Goal: Information Seeking & Learning: Learn about a topic

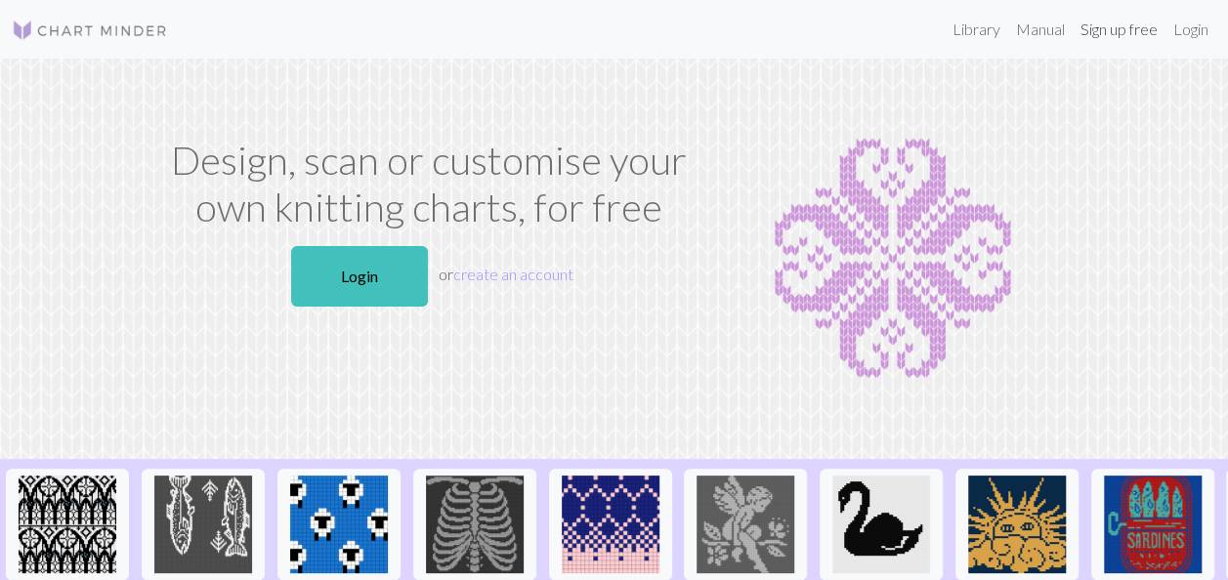
click at [1090, 29] on link "Sign up free" at bounding box center [1119, 29] width 93 height 39
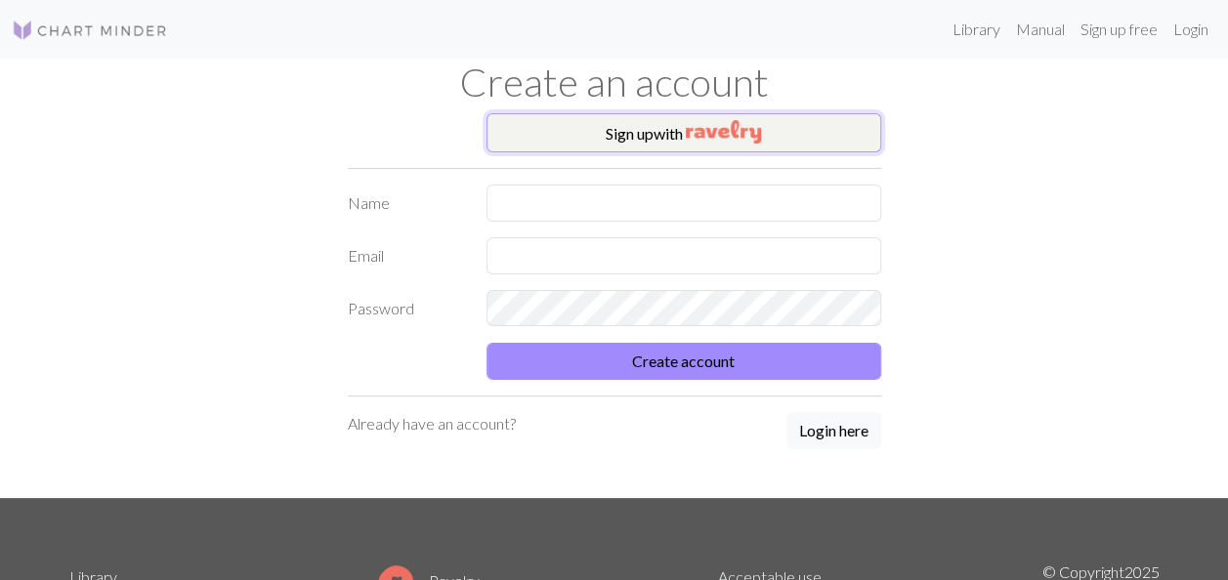
click at [791, 143] on button "Sign up with" at bounding box center [684, 132] width 395 height 39
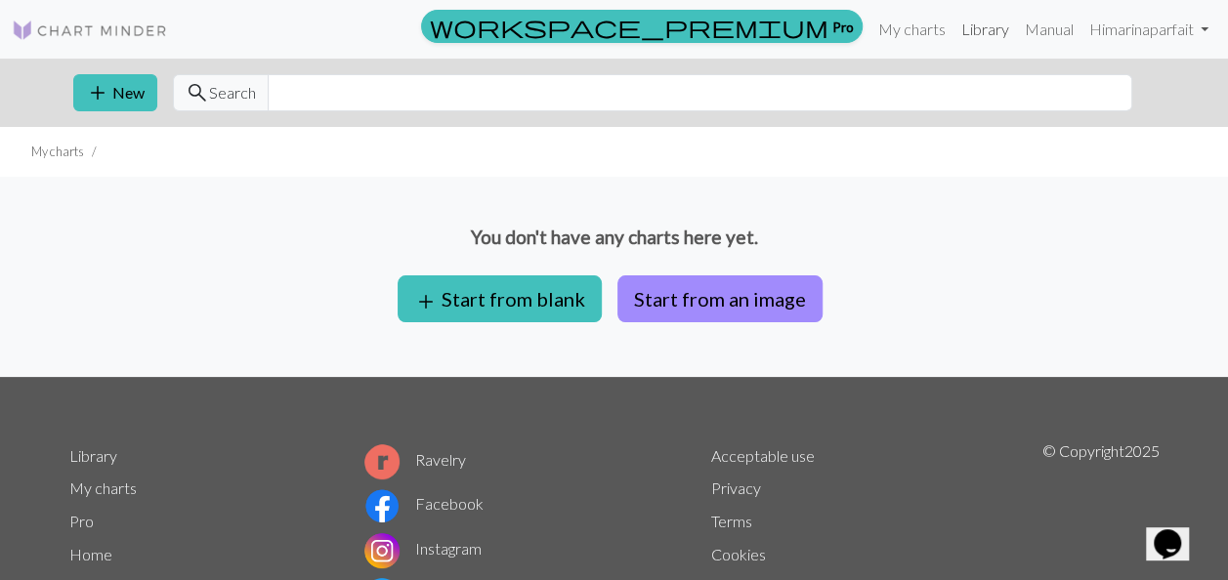
click at [965, 32] on link "Library" at bounding box center [986, 29] width 64 height 39
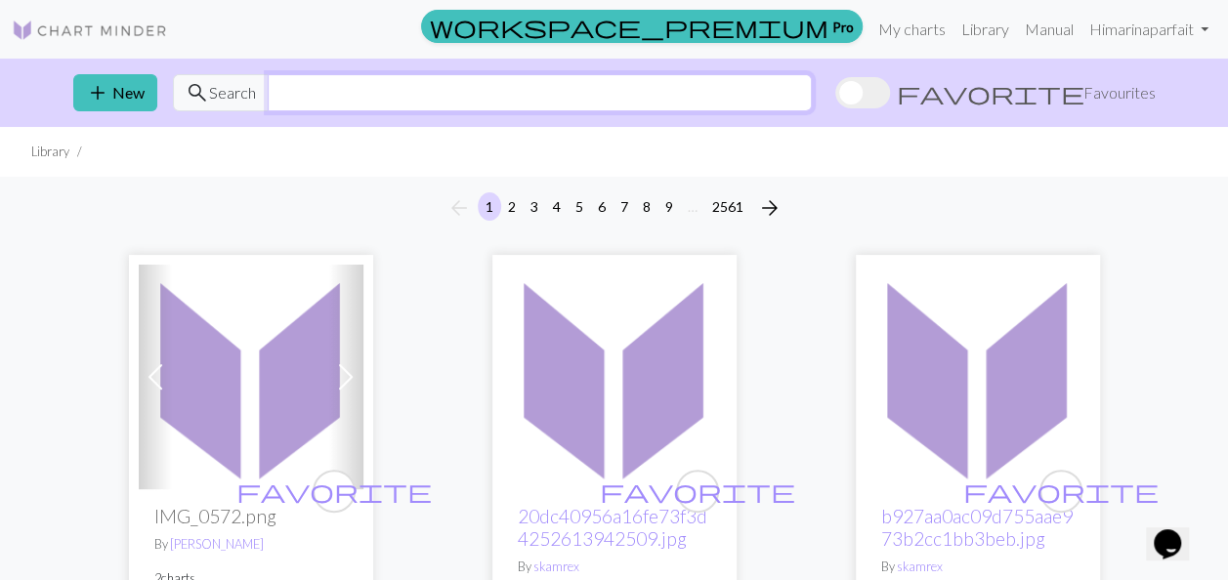
click at [303, 88] on input "text" at bounding box center [540, 92] width 544 height 37
click at [971, 24] on link "Library" at bounding box center [986, 29] width 64 height 39
click at [271, 88] on input "text" at bounding box center [540, 92] width 544 height 37
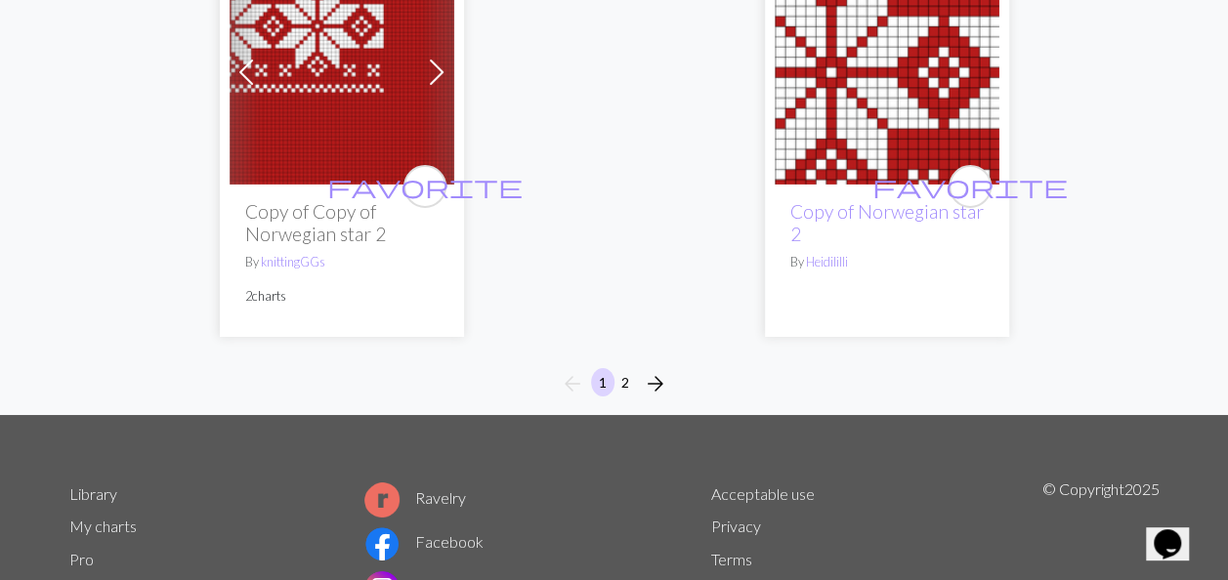
scroll to position [7036, 0]
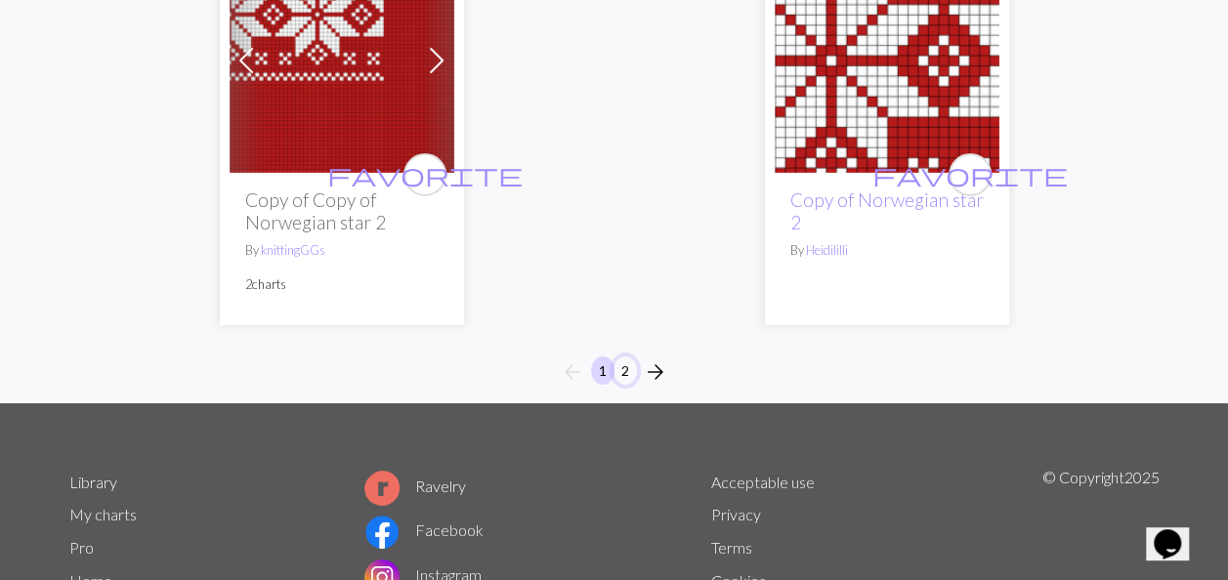
click at [624, 357] on button "2" at bounding box center [625, 371] width 23 height 28
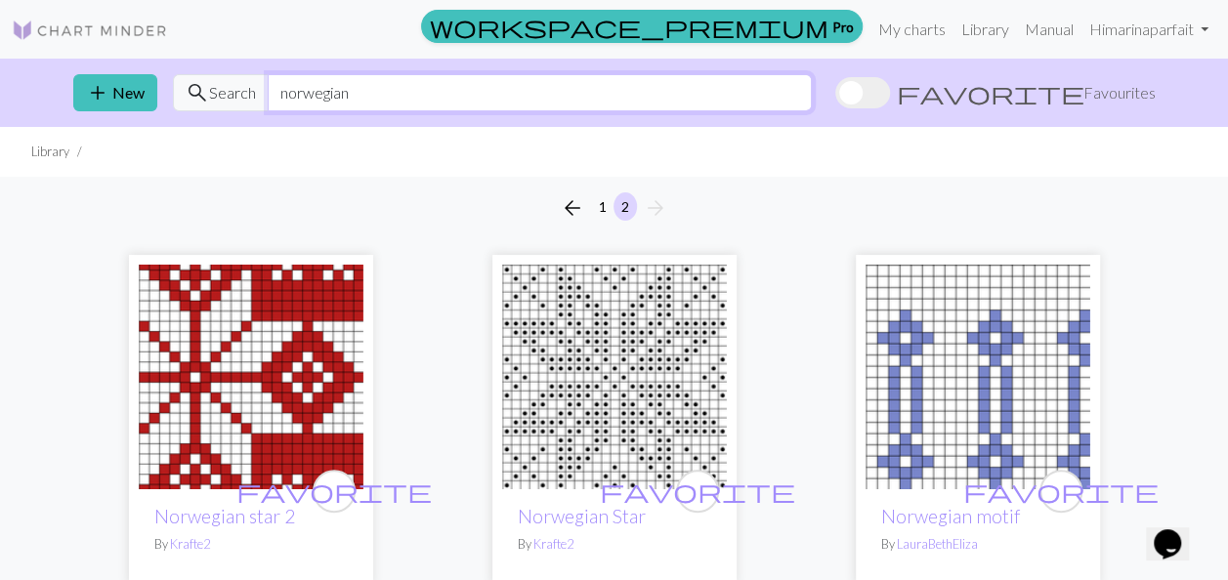
drag, startPoint x: 407, startPoint y: 92, endPoint x: 274, endPoint y: 104, distance: 133.4
click at [274, 104] on input "norwegian" at bounding box center [540, 92] width 544 height 37
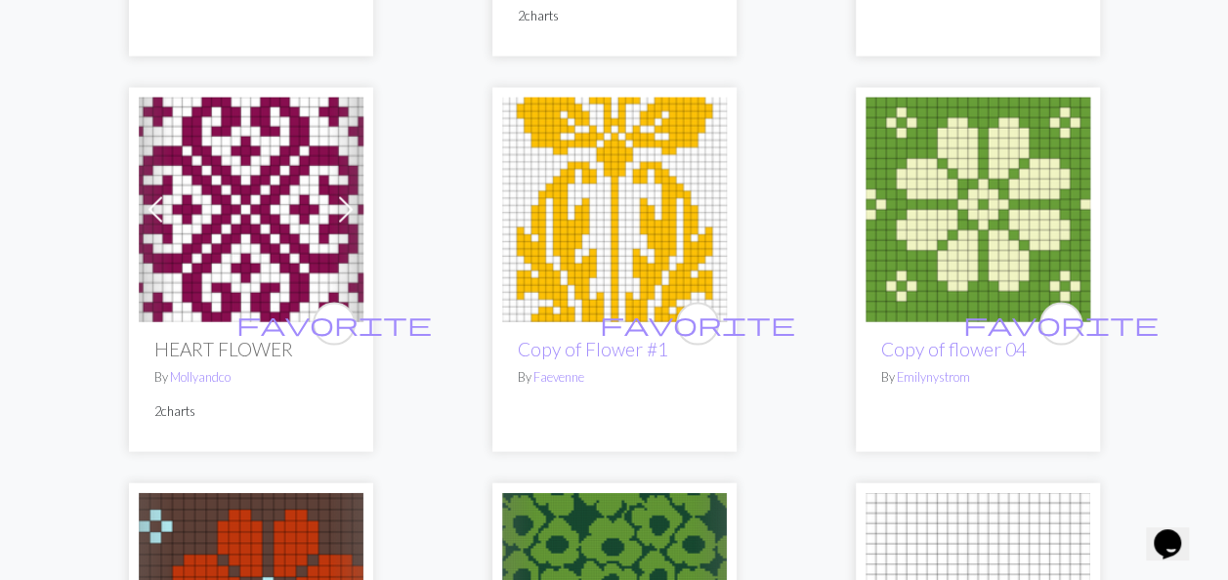
scroll to position [2248, 0]
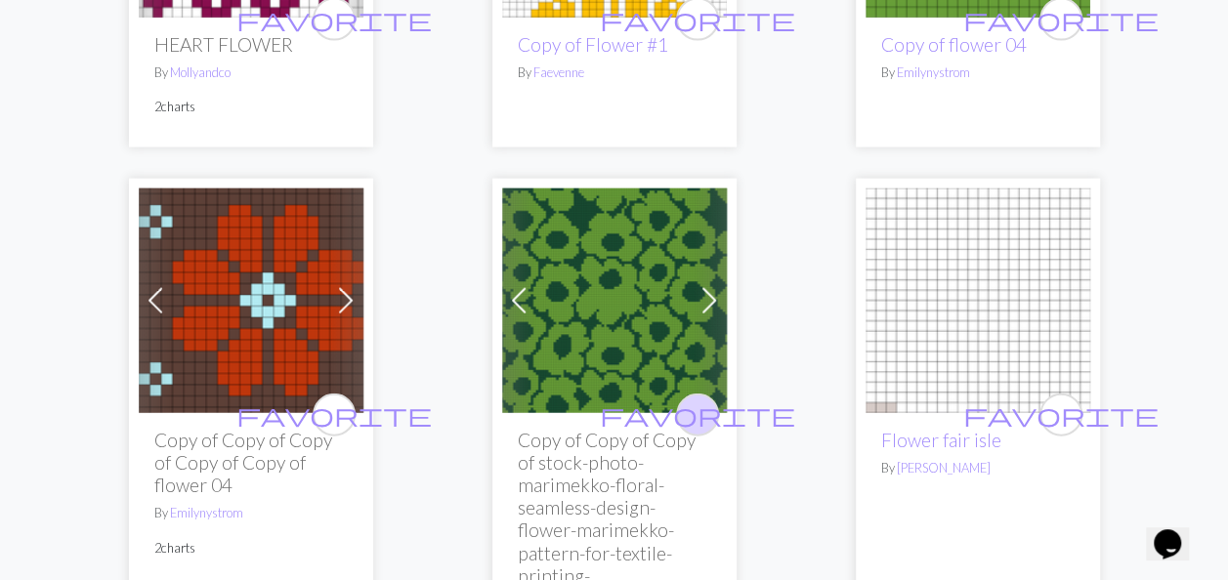
click at [711, 413] on button "favorite" at bounding box center [697, 415] width 43 height 43
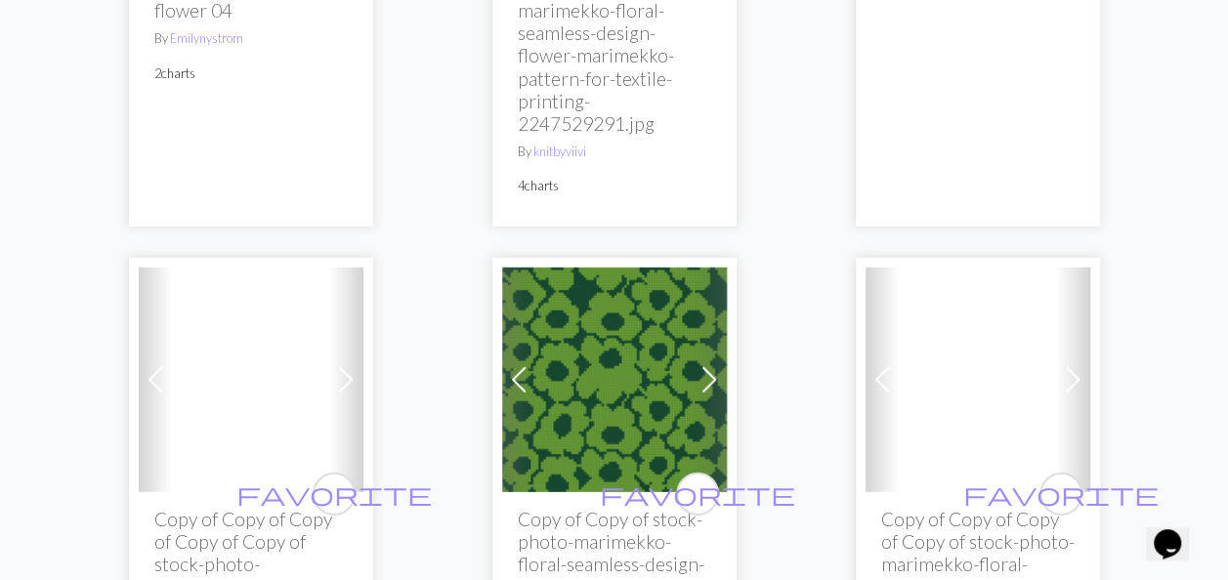
scroll to position [2834, 0]
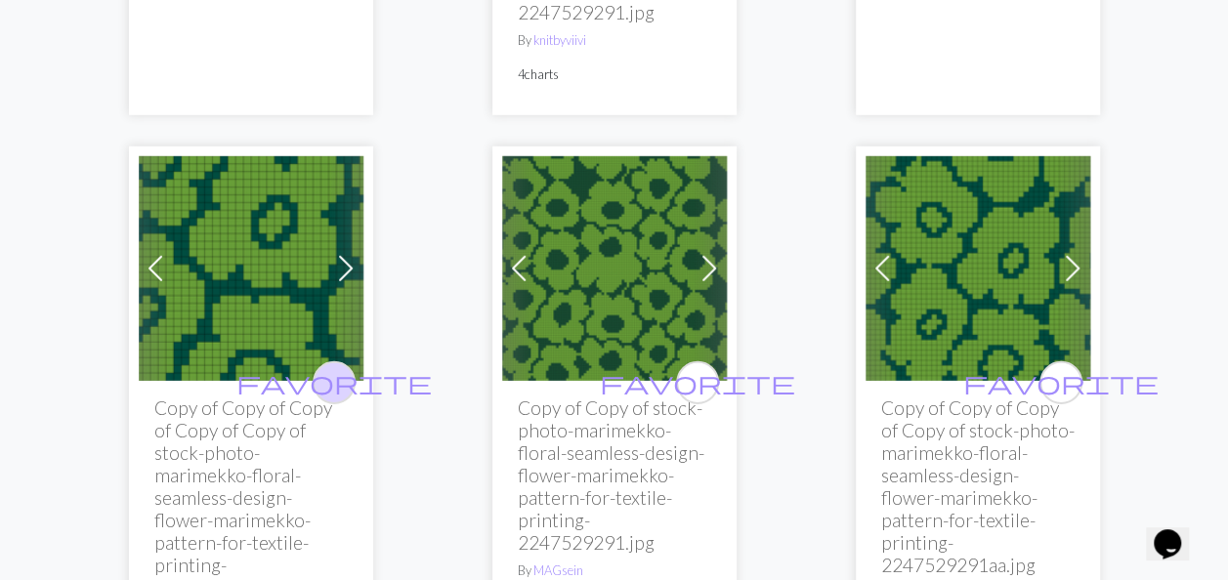
click at [326, 378] on span "favorite" at bounding box center [333, 382] width 195 height 30
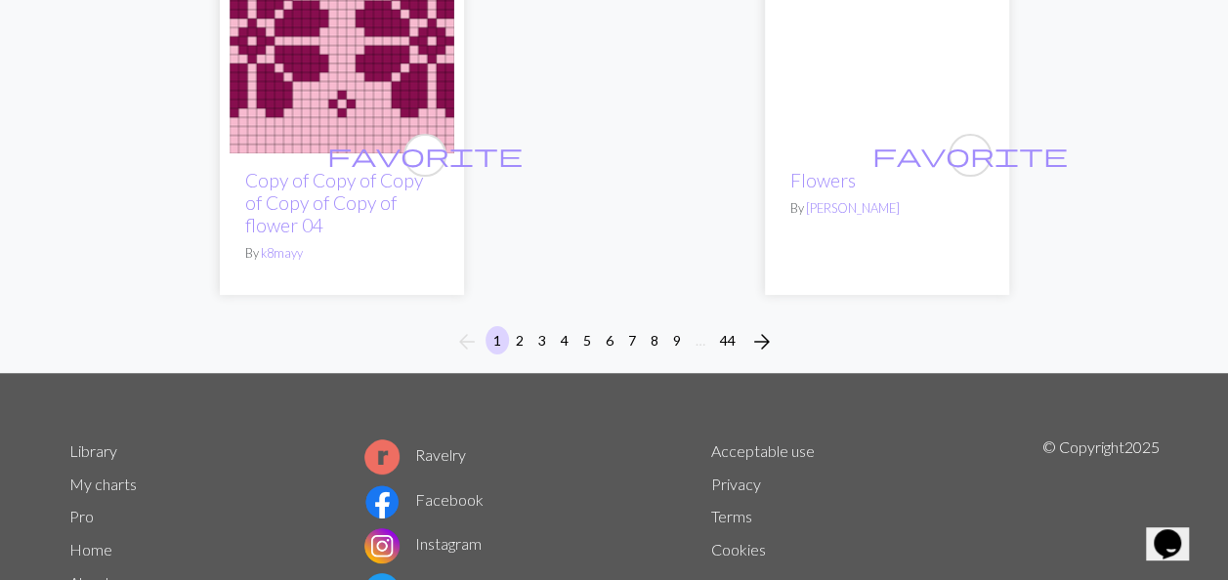
scroll to position [7475, 0]
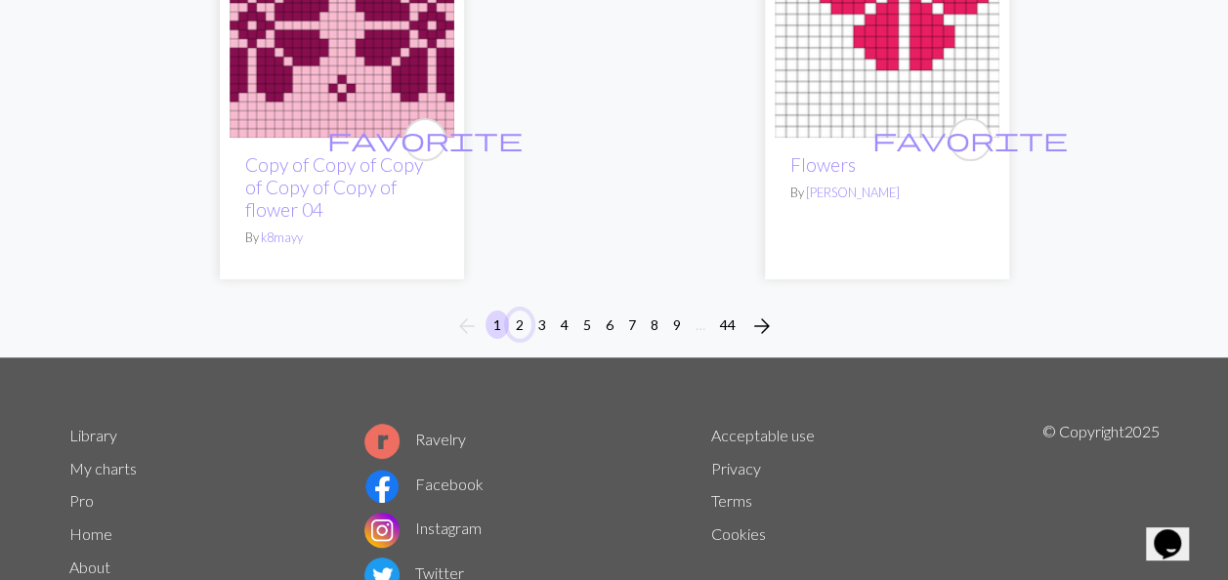
click at [513, 311] on button "2" at bounding box center [519, 325] width 23 height 28
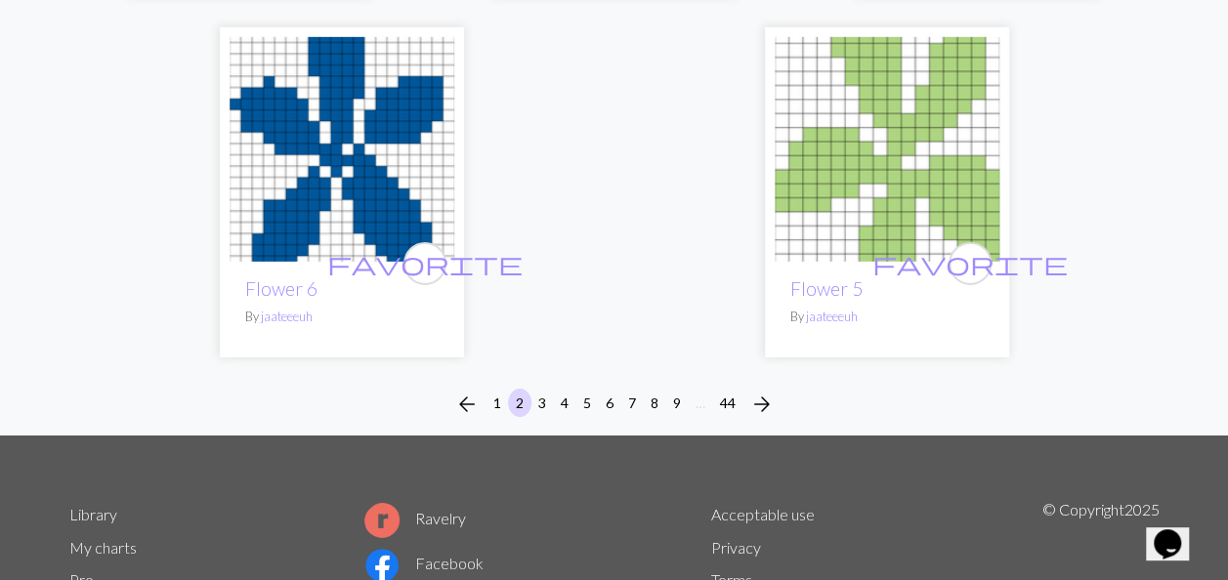
scroll to position [6878, 0]
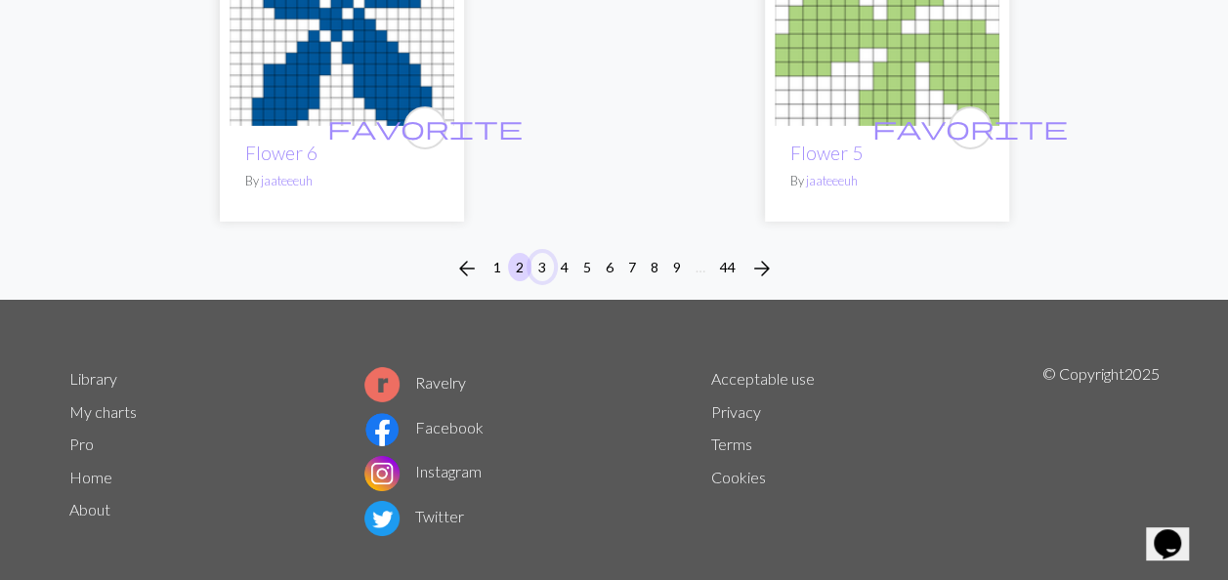
click at [541, 253] on button "3" at bounding box center [542, 267] width 23 height 28
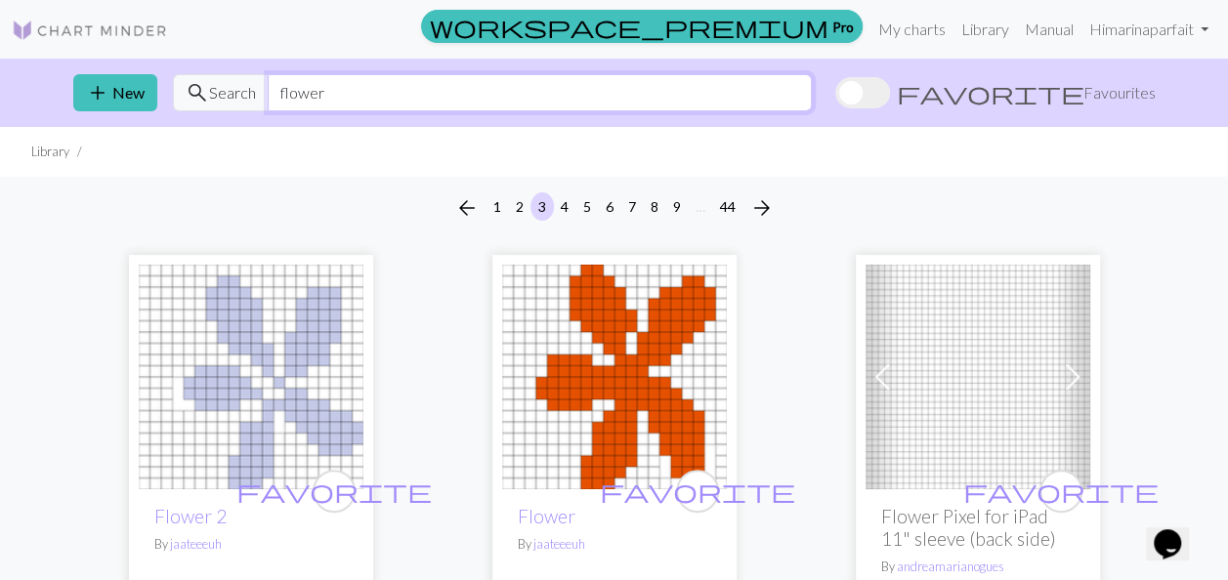
drag, startPoint x: 401, startPoint y: 92, endPoint x: 170, endPoint y: 100, distance: 230.7
click at [170, 100] on div "add New search Search flower favorite Favourites" at bounding box center [615, 93] width 1114 height 68
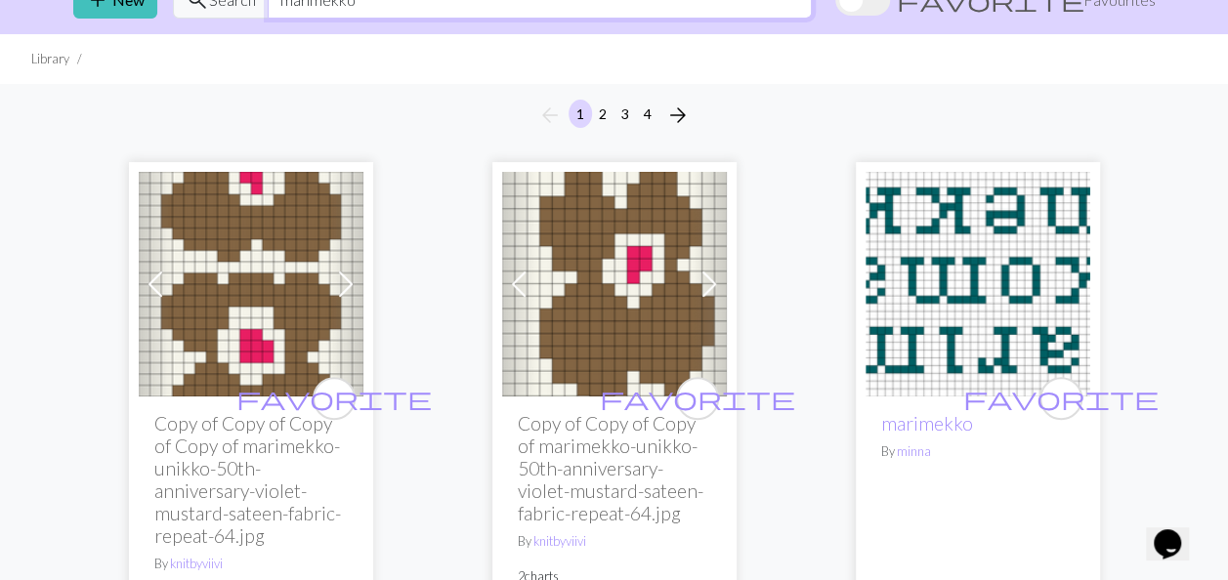
scroll to position [195, 0]
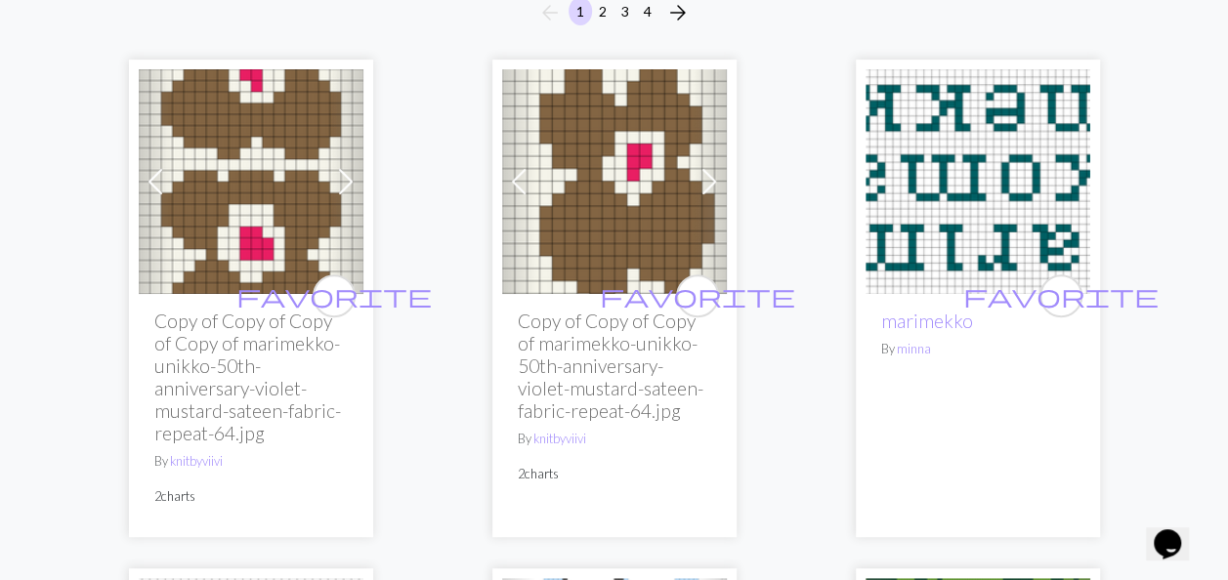
click at [339, 172] on span at bounding box center [345, 181] width 31 height 31
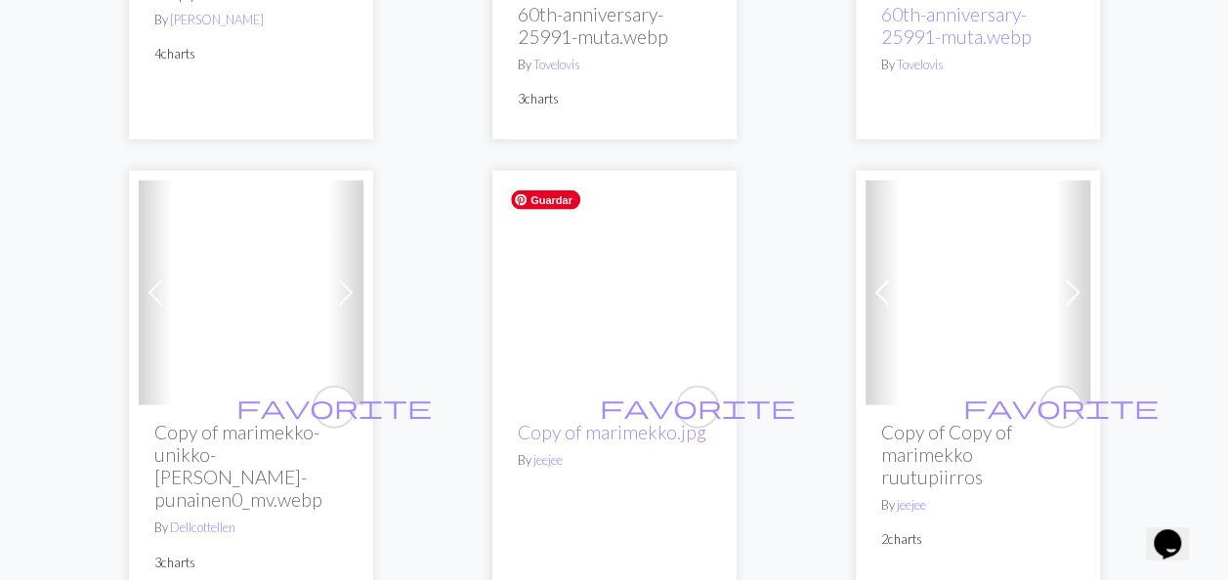
scroll to position [5668, 0]
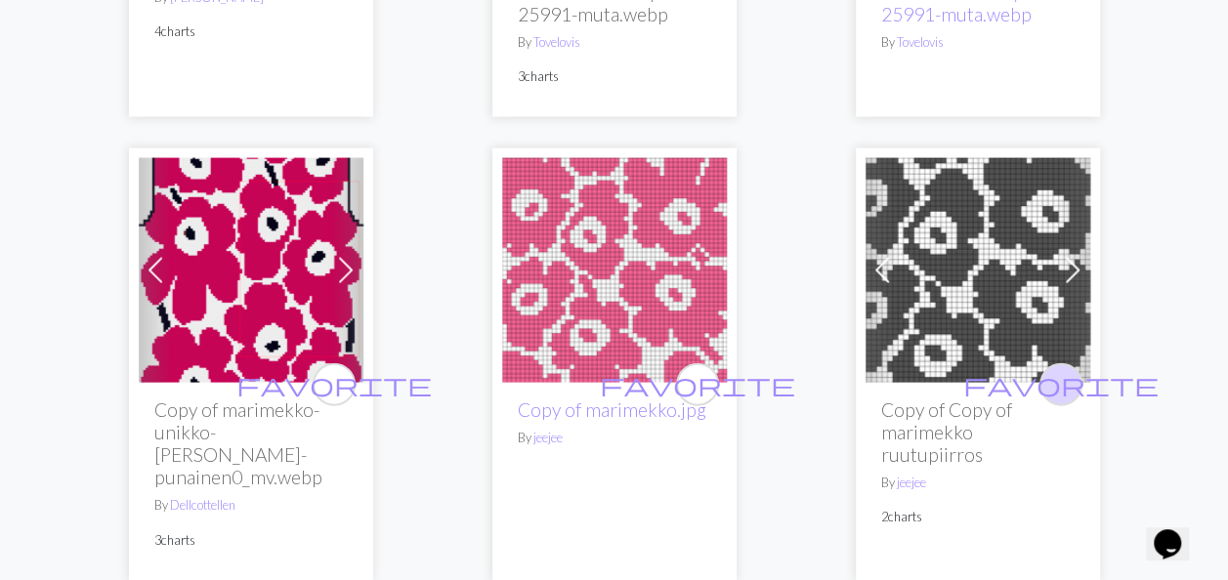
click at [1069, 387] on span "favorite" at bounding box center [1060, 384] width 195 height 30
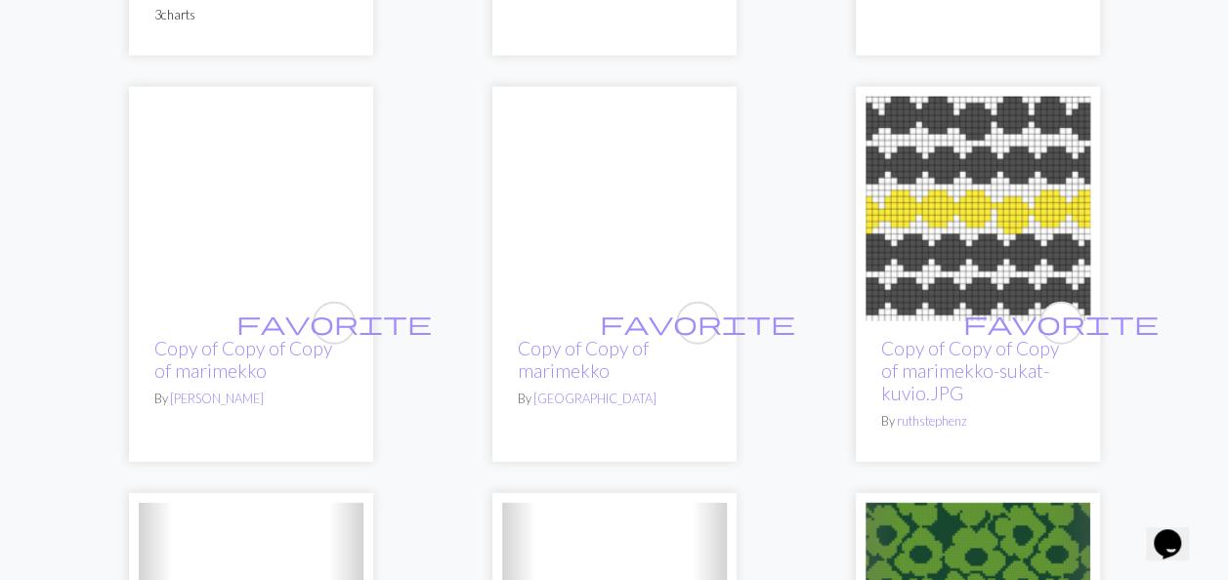
scroll to position [6254, 0]
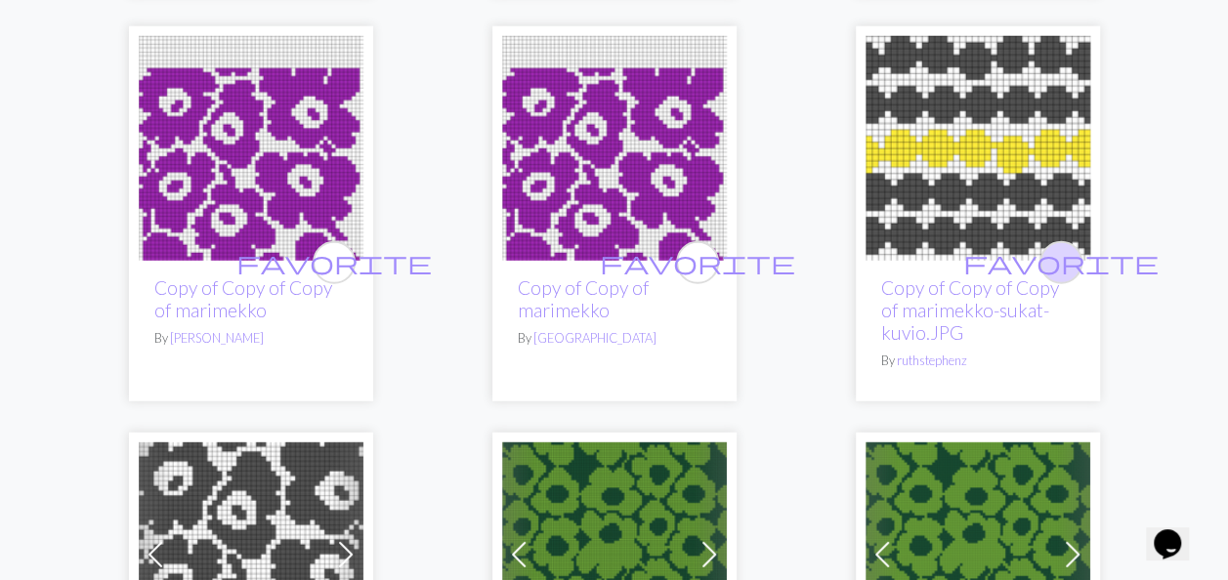
click at [1062, 247] on span "favorite" at bounding box center [1060, 262] width 195 height 30
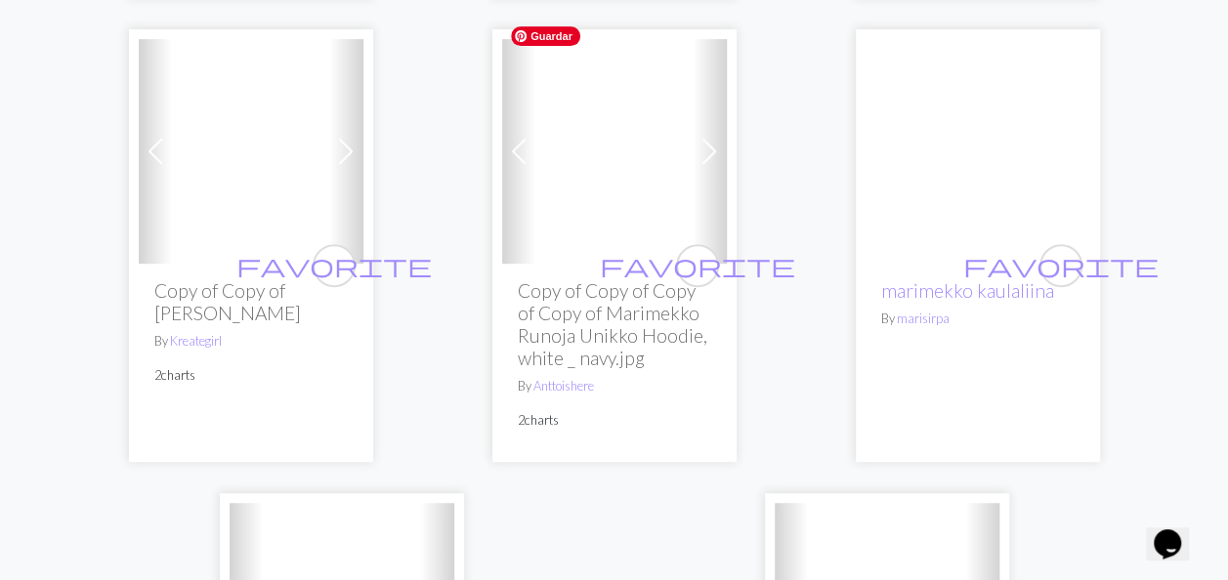
scroll to position [7915, 0]
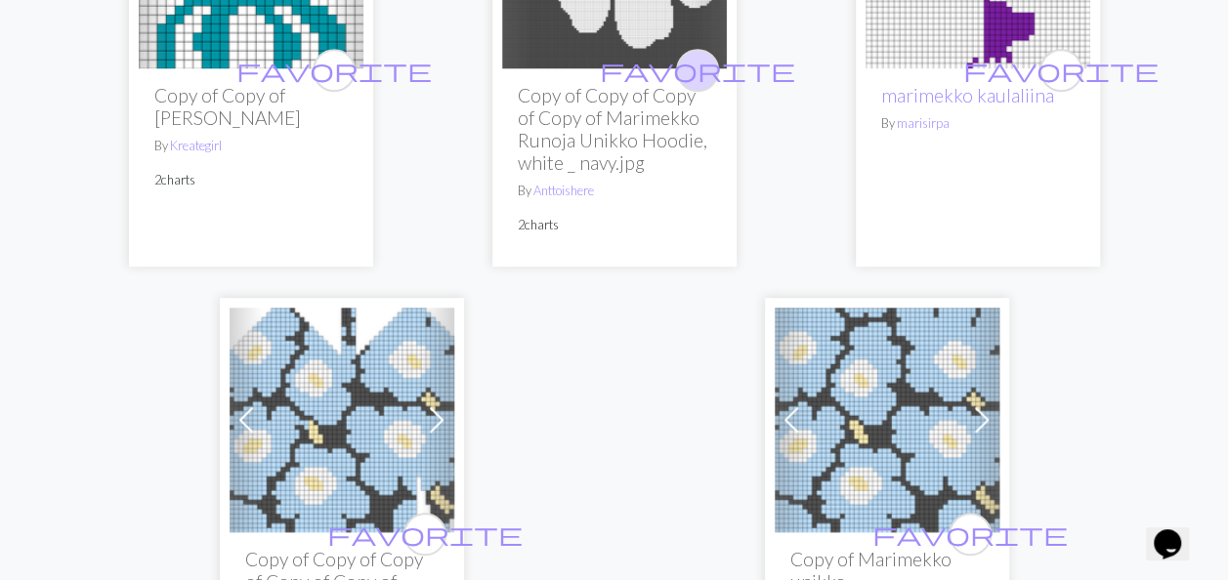
click at [702, 55] on span "favorite" at bounding box center [697, 70] width 195 height 30
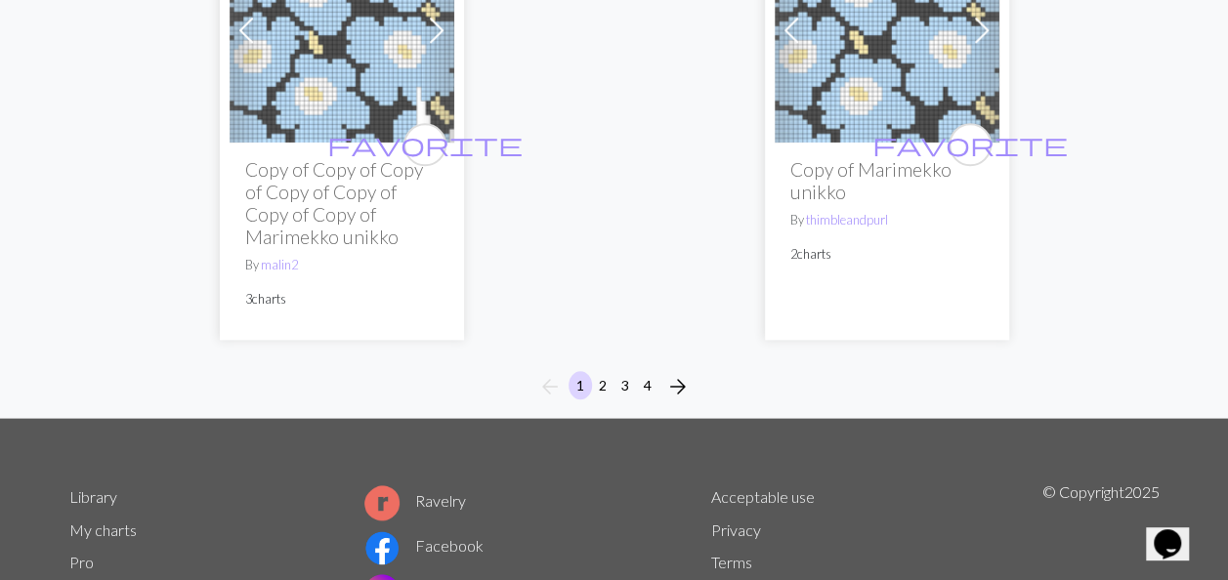
scroll to position [8306, 0]
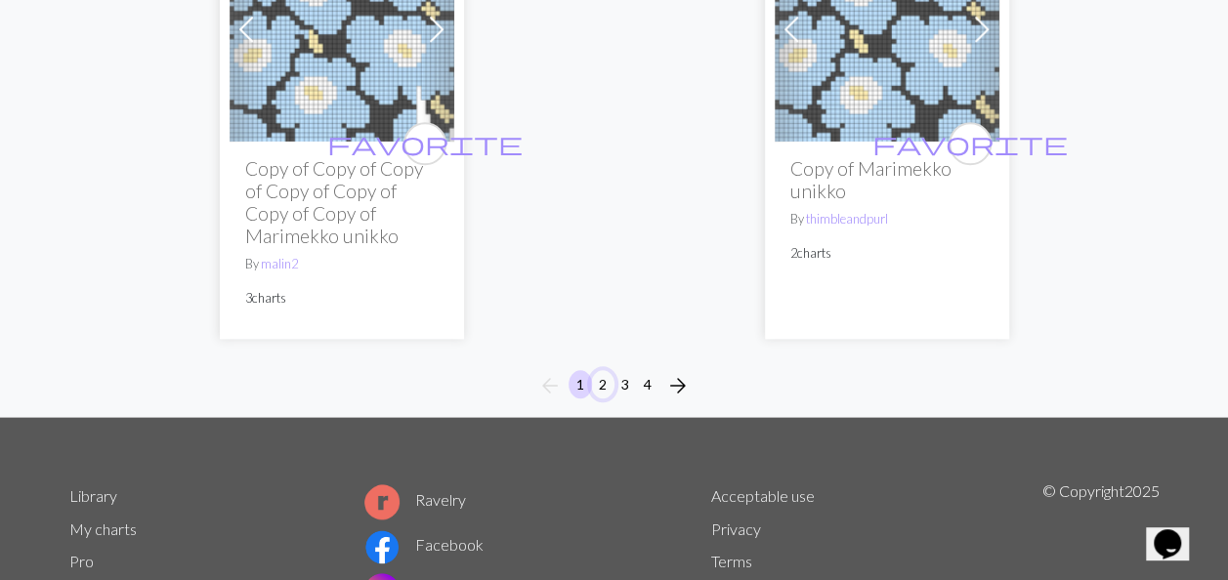
click at [612, 370] on button "2" at bounding box center [602, 384] width 23 height 28
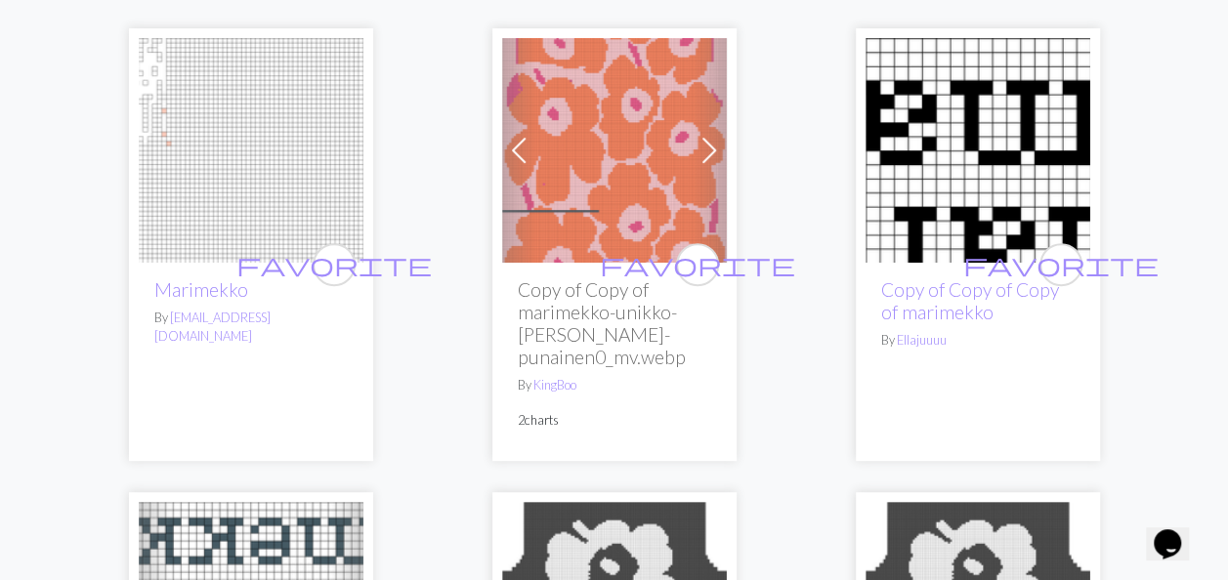
scroll to position [293, 0]
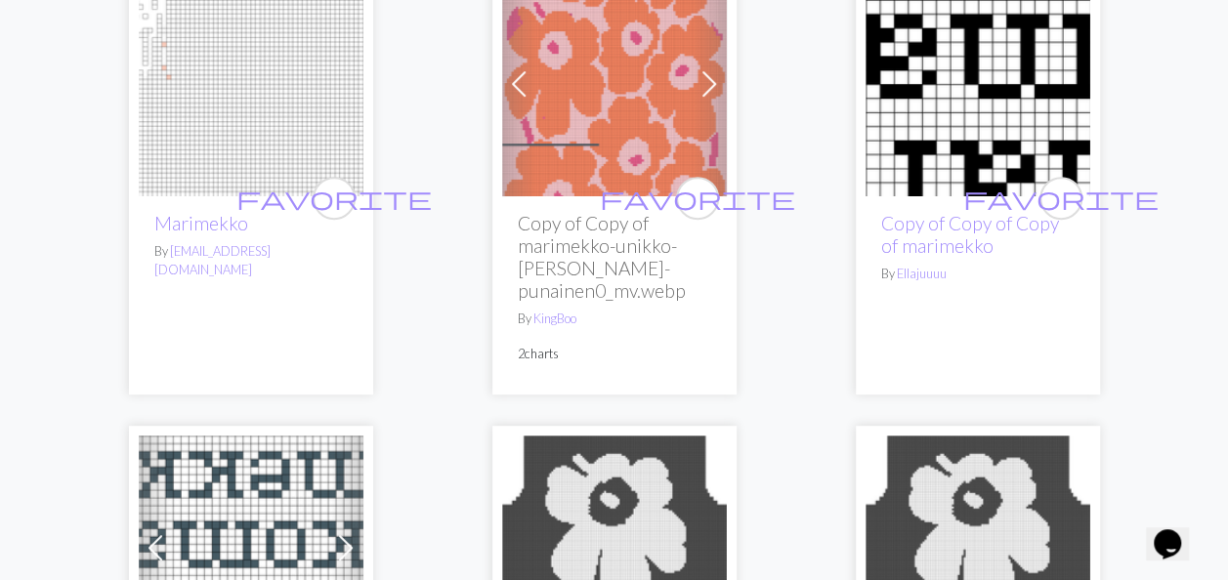
click at [708, 82] on span at bounding box center [709, 83] width 31 height 31
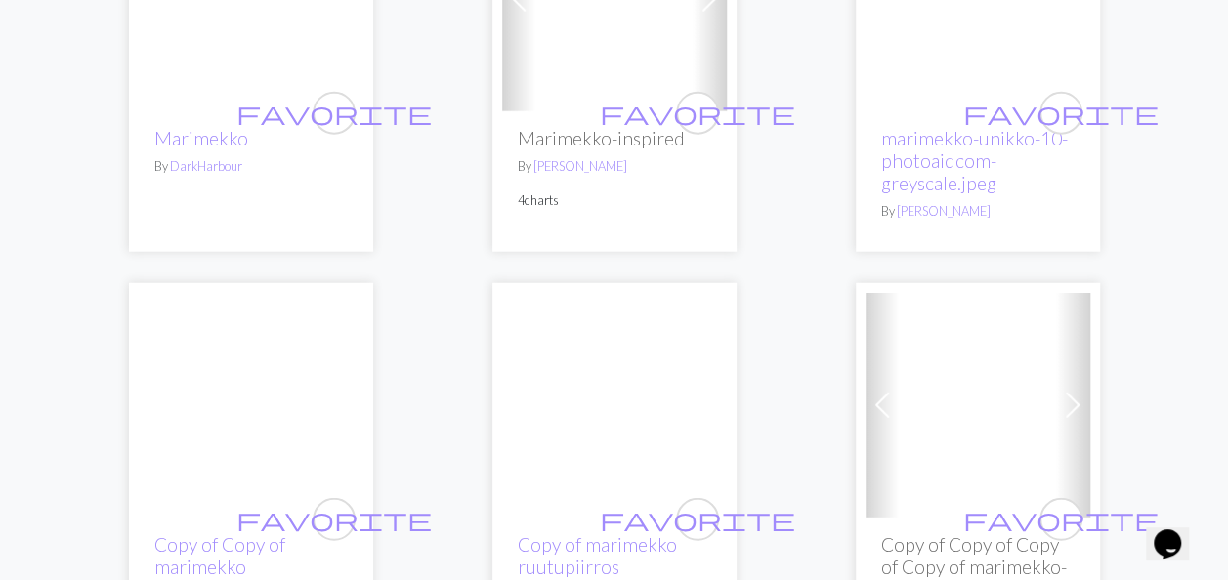
scroll to position [6254, 0]
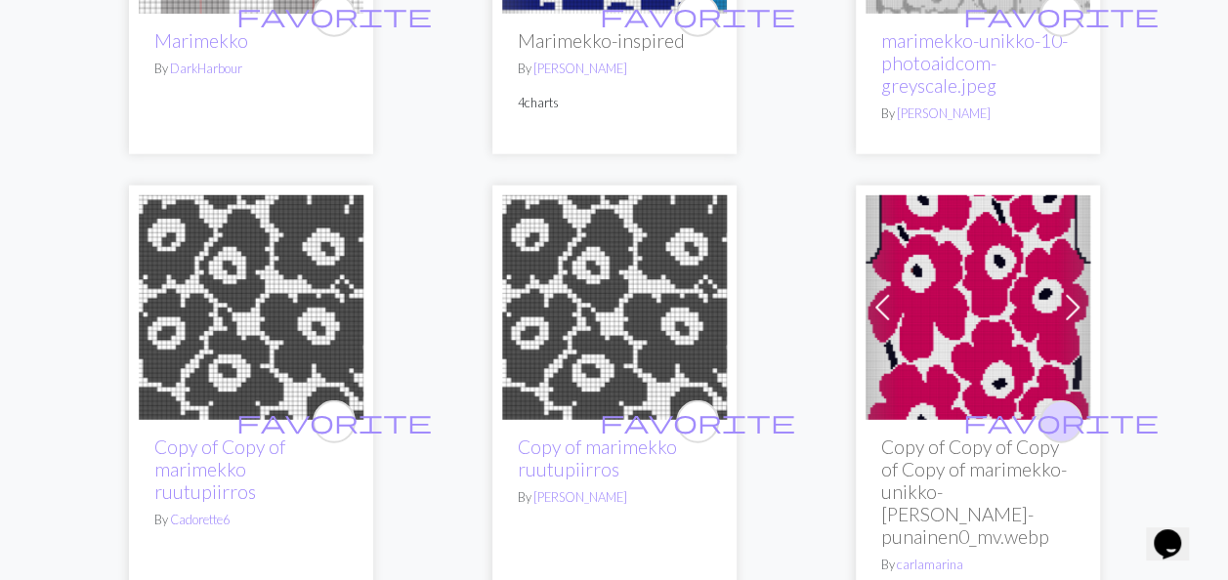
click at [1061, 407] on span "favorite" at bounding box center [1060, 422] width 195 height 30
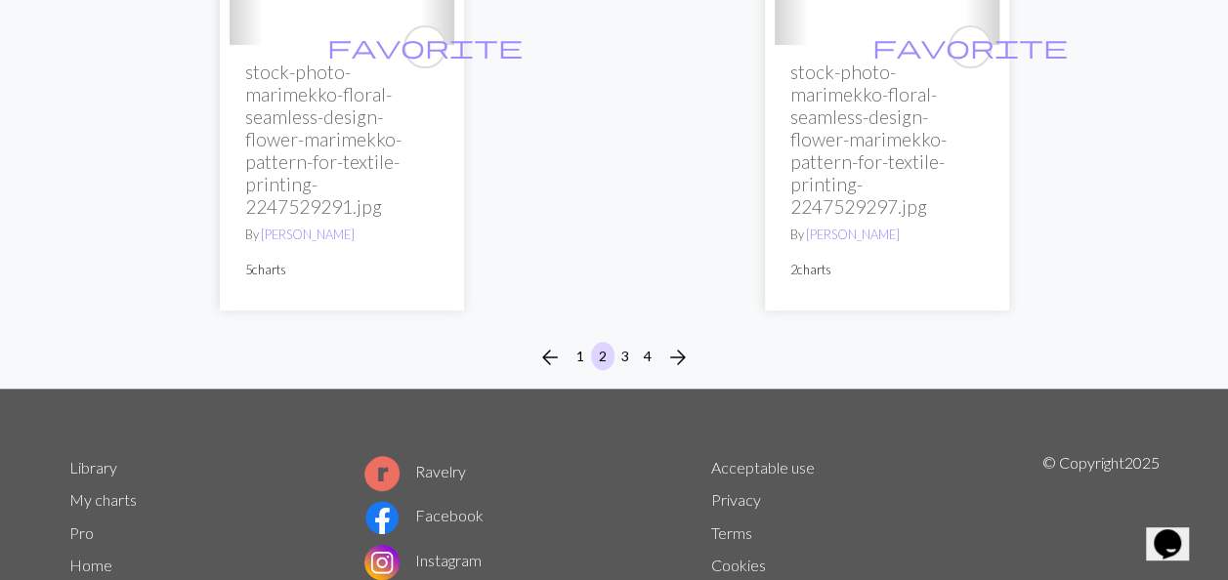
scroll to position [7667, 0]
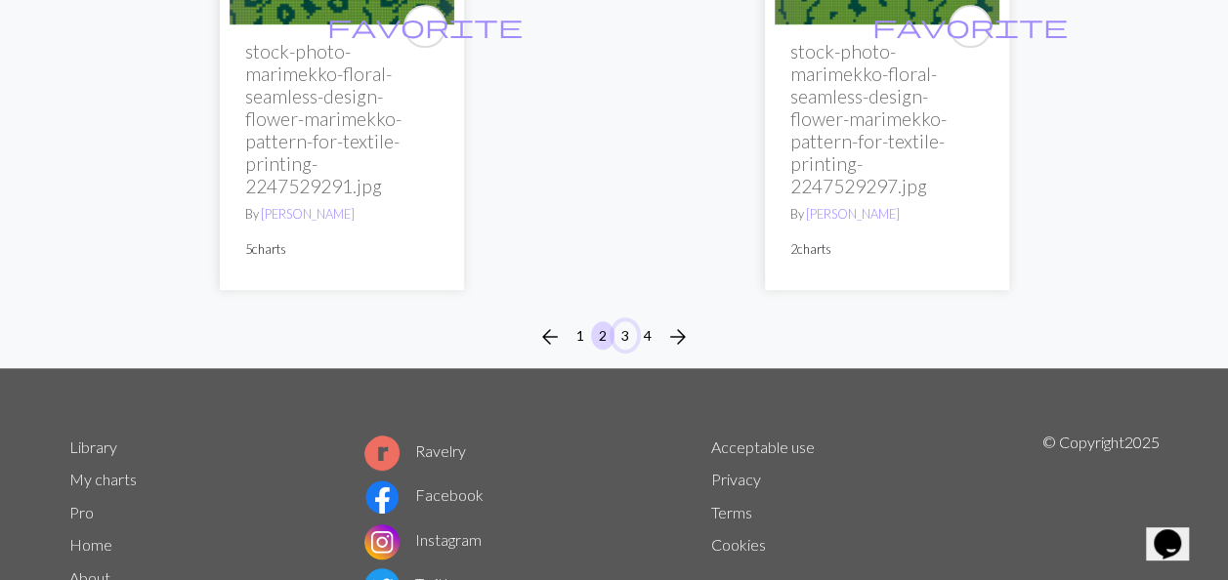
click at [621, 321] on button "3" at bounding box center [625, 335] width 23 height 28
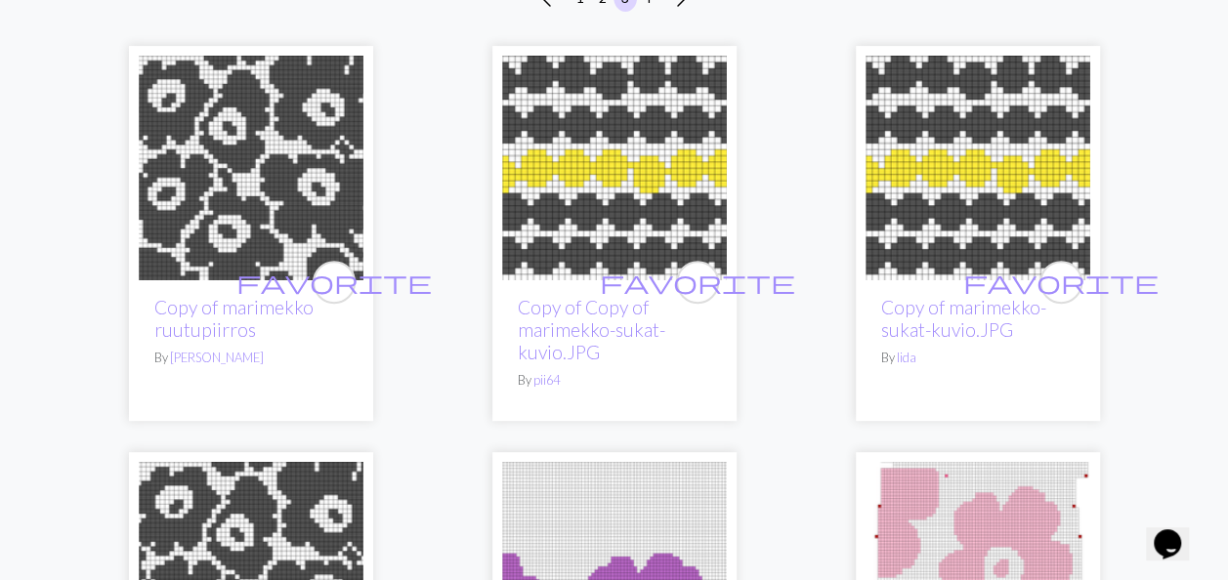
scroll to position [391, 0]
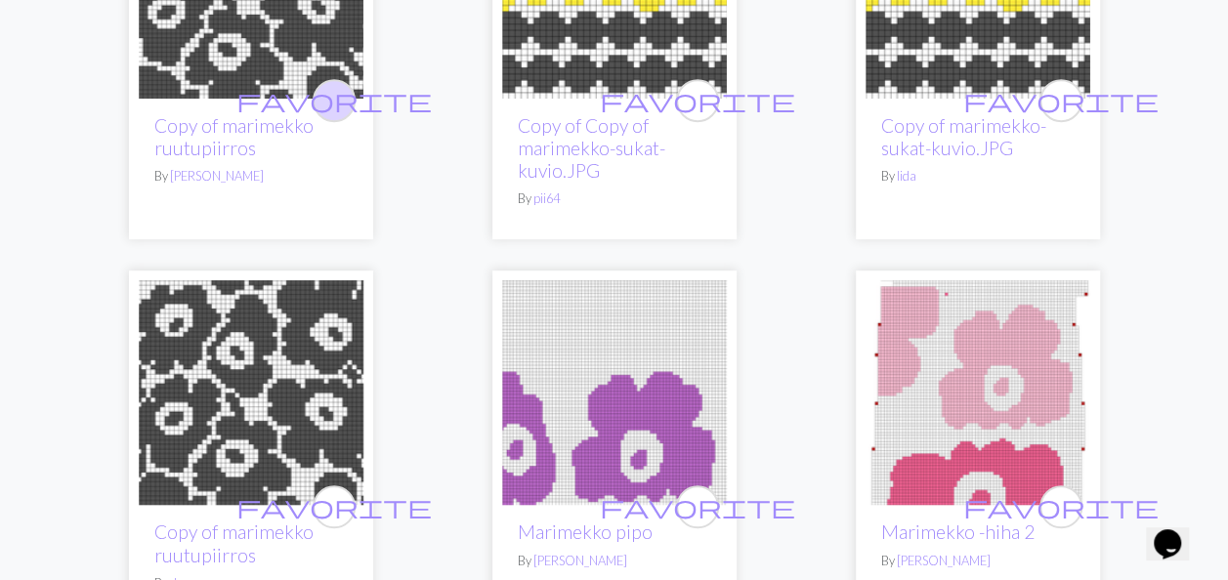
click at [340, 94] on span "favorite" at bounding box center [333, 100] width 195 height 30
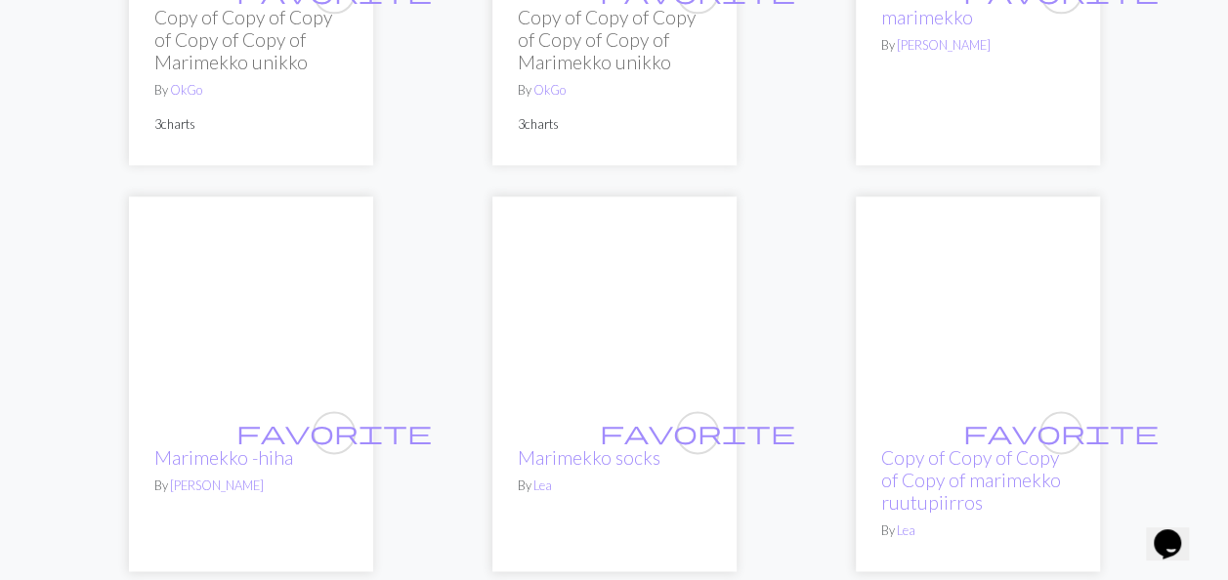
scroll to position [0, 0]
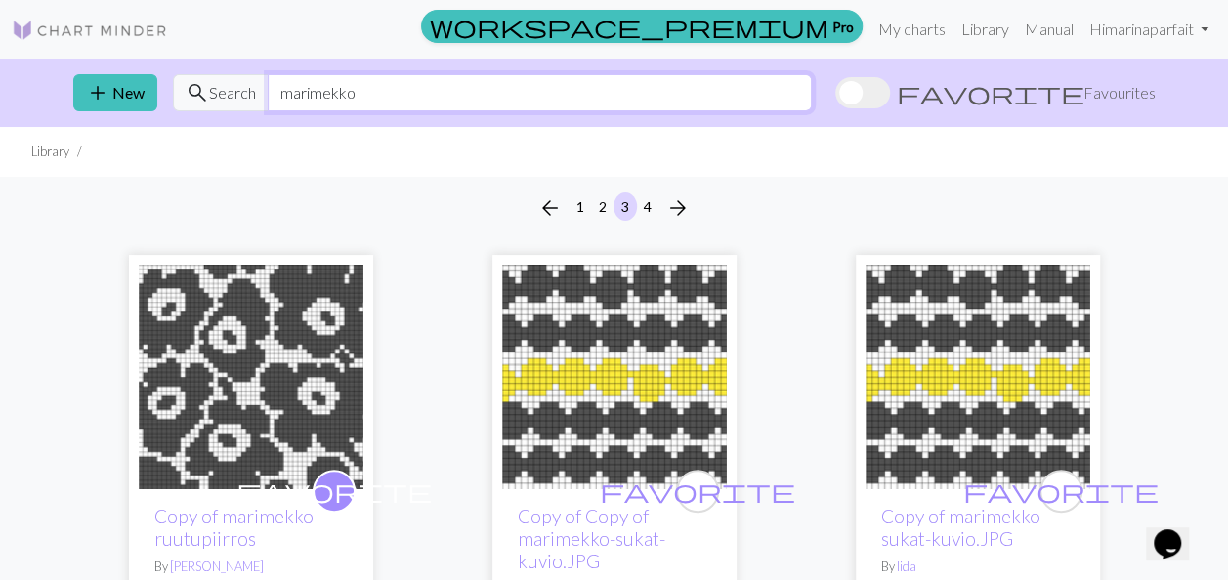
drag, startPoint x: 393, startPoint y: 99, endPoint x: 212, endPoint y: 114, distance: 181.5
click at [212, 114] on div "add New search Search marimekko favorite Favourites" at bounding box center [615, 93] width 1114 height 68
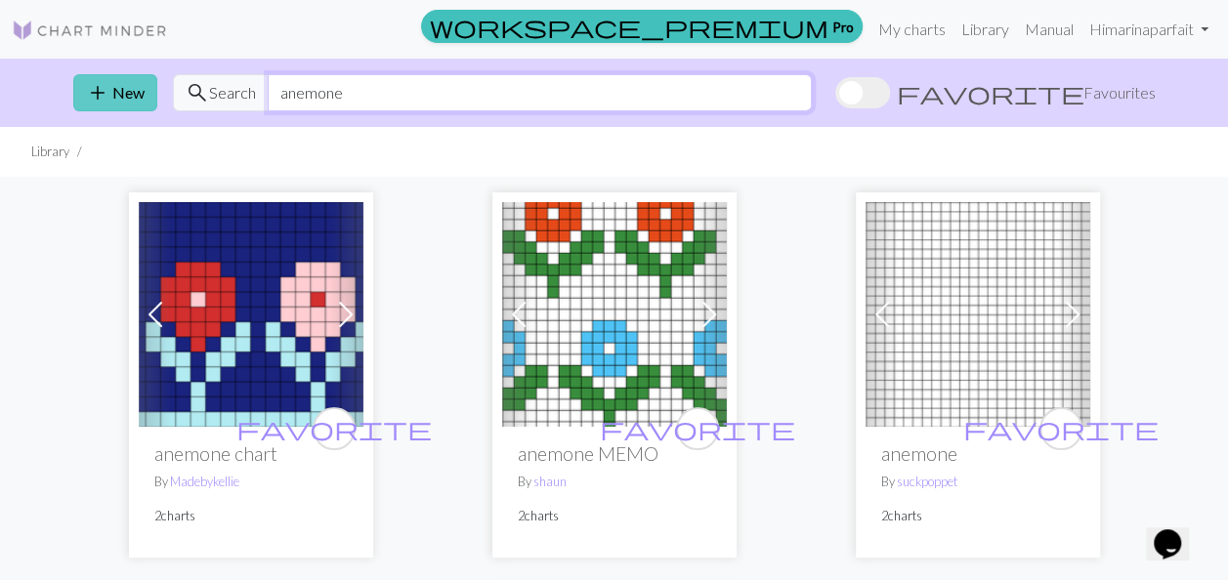
drag, startPoint x: 373, startPoint y: 88, endPoint x: 139, endPoint y: 88, distance: 234.5
click at [139, 88] on div "add New search Search anemone favorite Favourites" at bounding box center [615, 93] width 1114 height 68
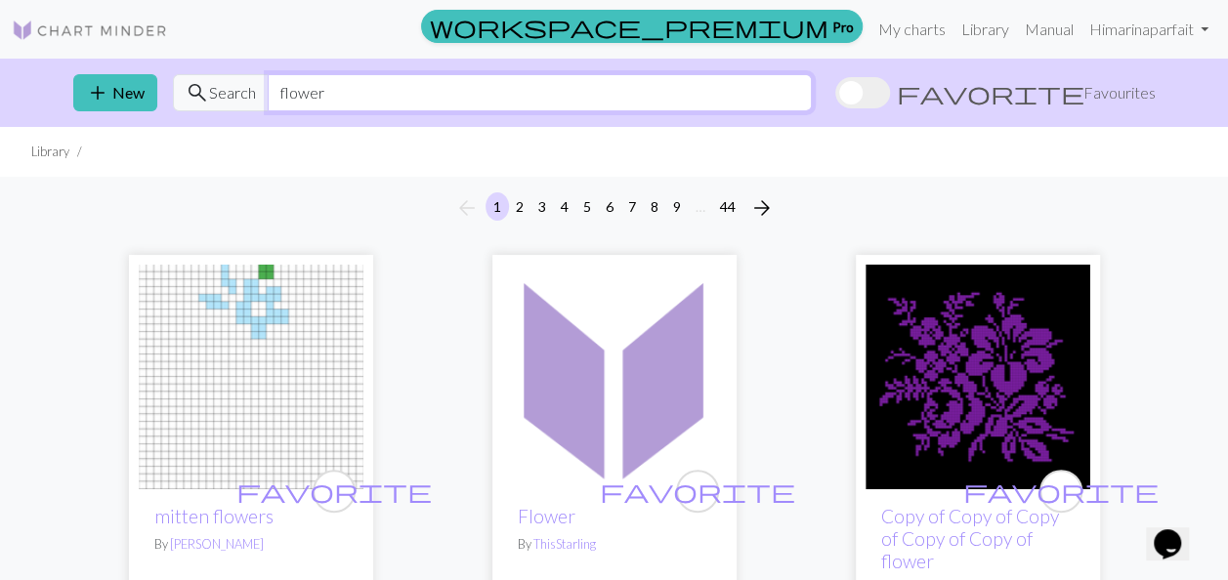
drag, startPoint x: 337, startPoint y: 84, endPoint x: 223, endPoint y: 86, distance: 114.3
click at [223, 86] on div "search Search flower" at bounding box center [492, 92] width 639 height 37
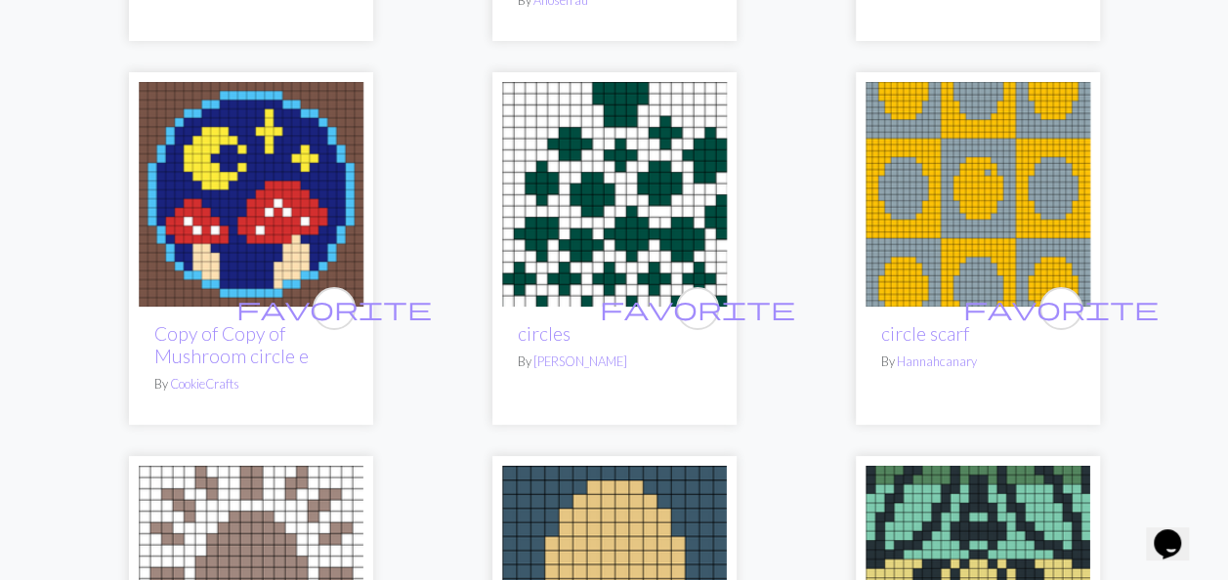
scroll to position [3518, 0]
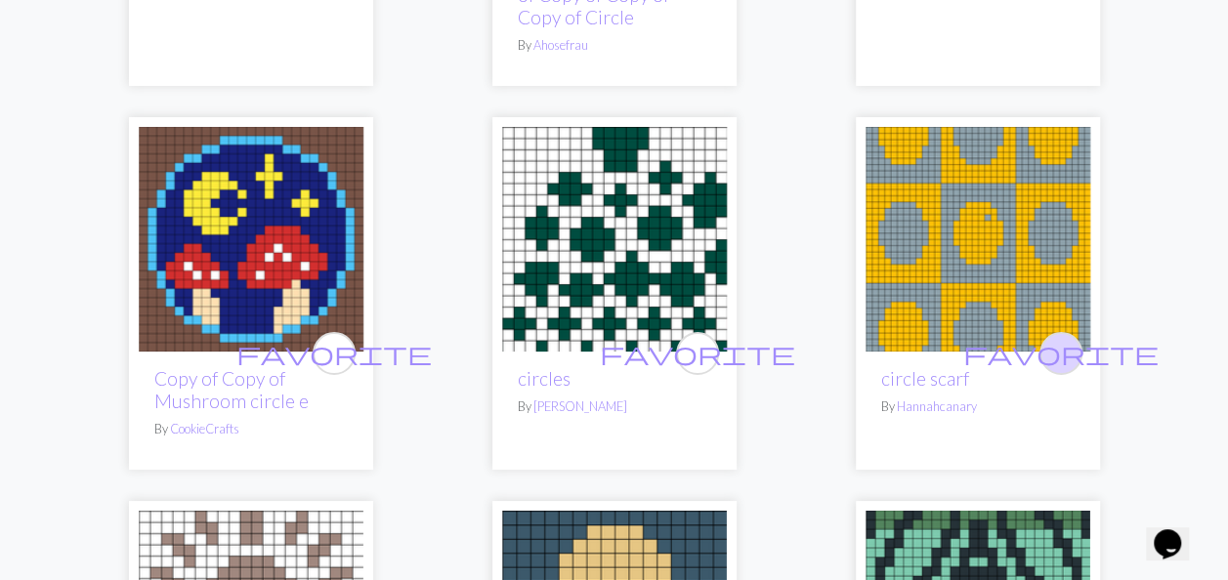
type input "circle"
click at [1061, 338] on span "favorite" at bounding box center [1060, 353] width 195 height 30
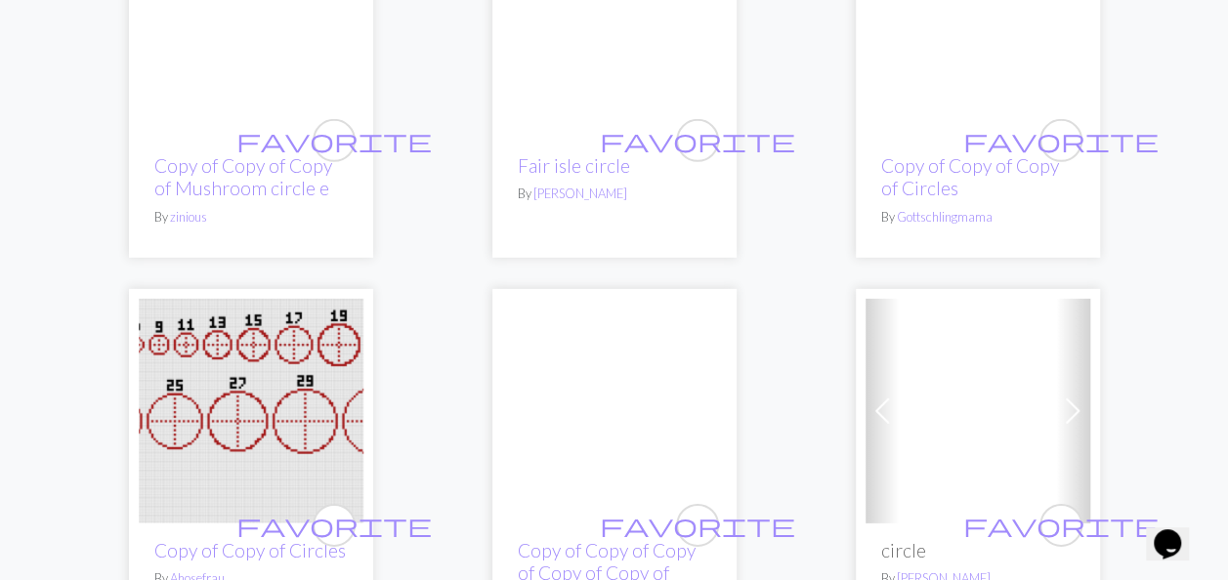
scroll to position [0, 0]
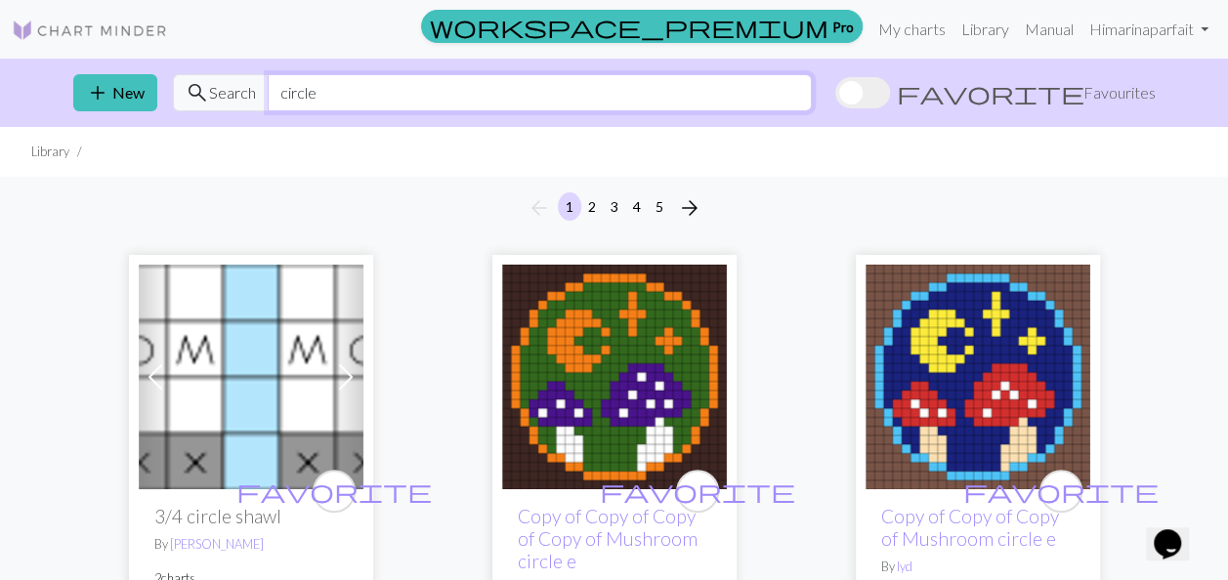
click at [422, 92] on input "circle" at bounding box center [540, 92] width 544 height 37
click at [971, 31] on link "Library" at bounding box center [986, 29] width 64 height 39
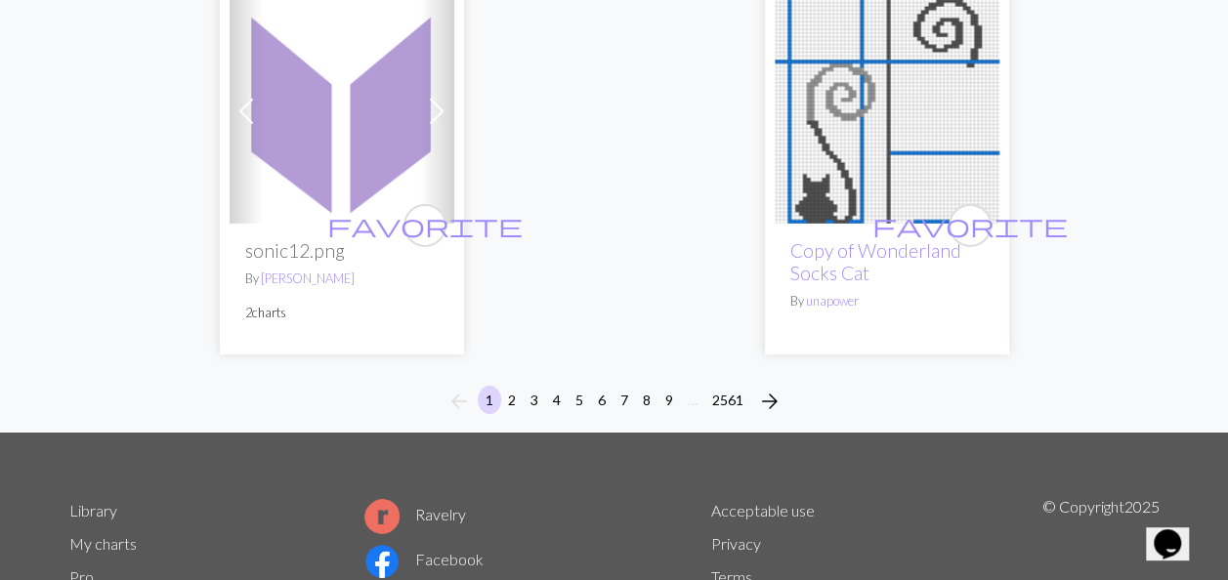
scroll to position [6920, 0]
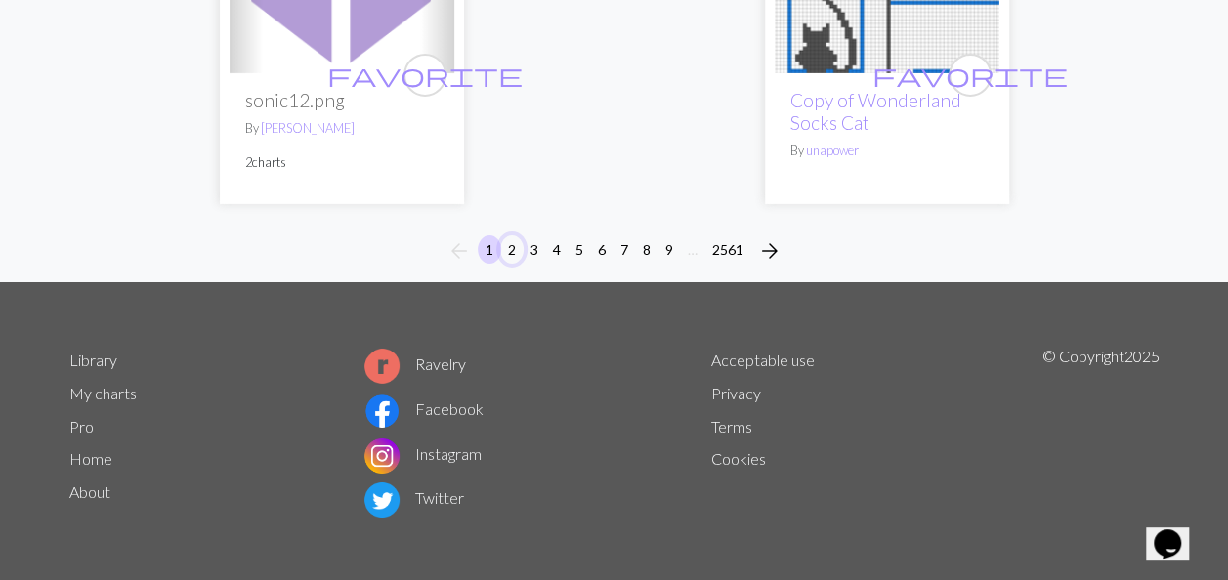
click at [508, 248] on button "2" at bounding box center [511, 249] width 23 height 28
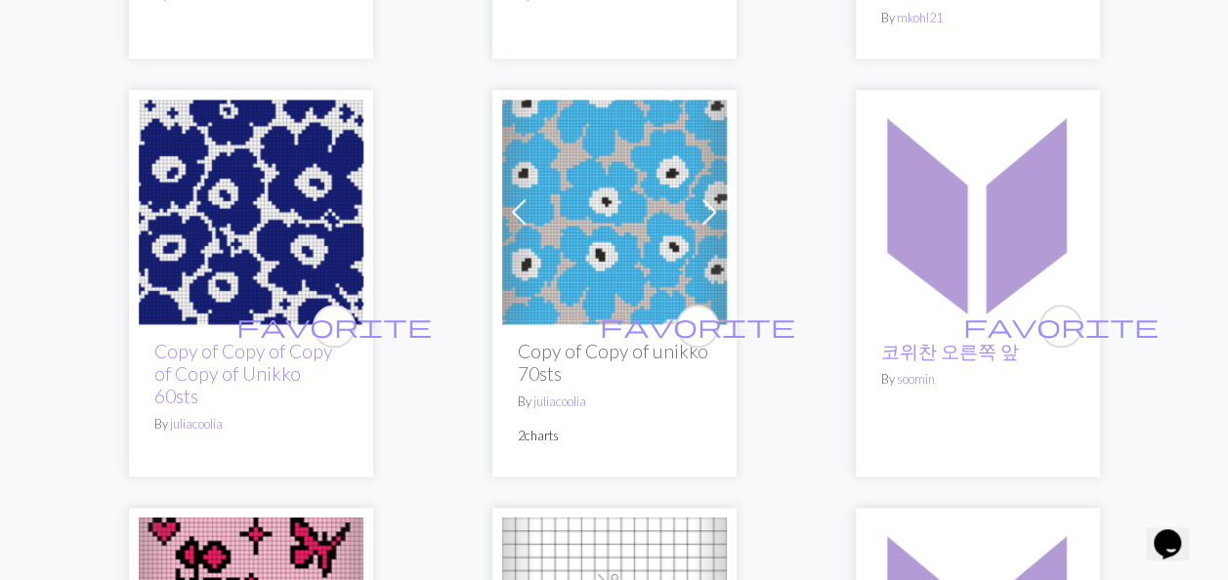
scroll to position [977, 0]
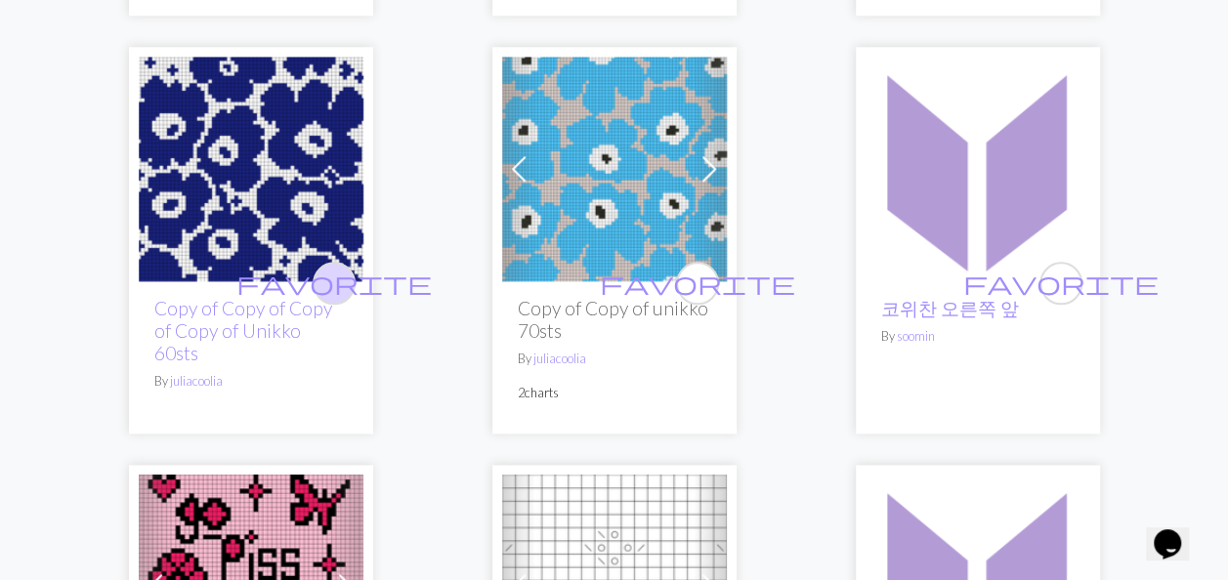
click at [334, 268] on span "favorite" at bounding box center [333, 283] width 195 height 30
click at [320, 179] on img at bounding box center [251, 169] width 225 height 225
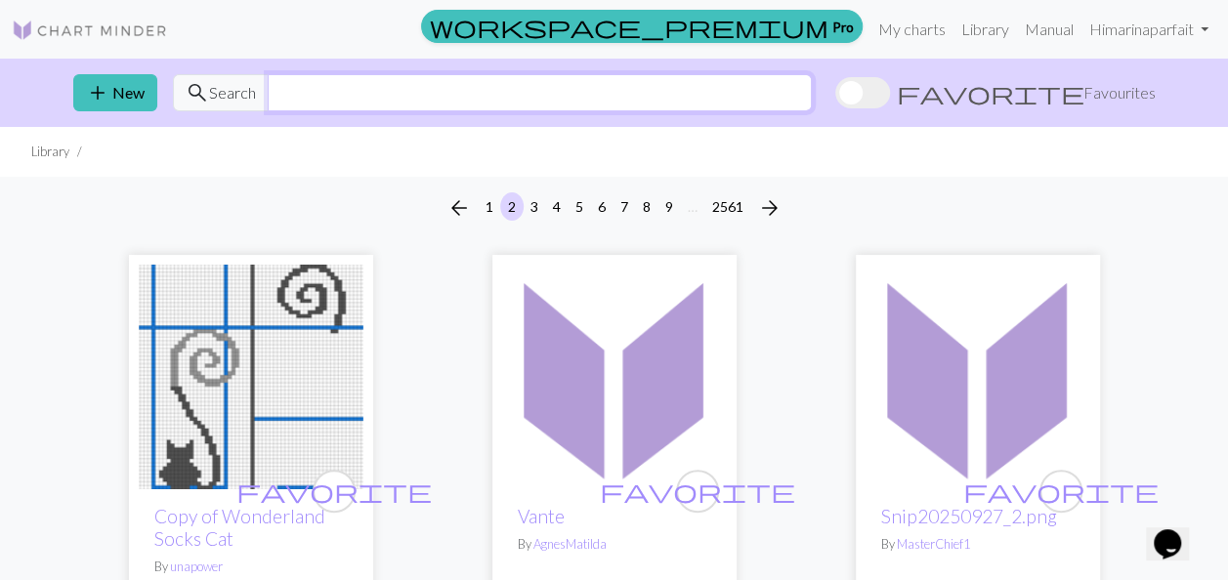
click at [436, 103] on input "text" at bounding box center [540, 92] width 544 height 37
type input "lobster"
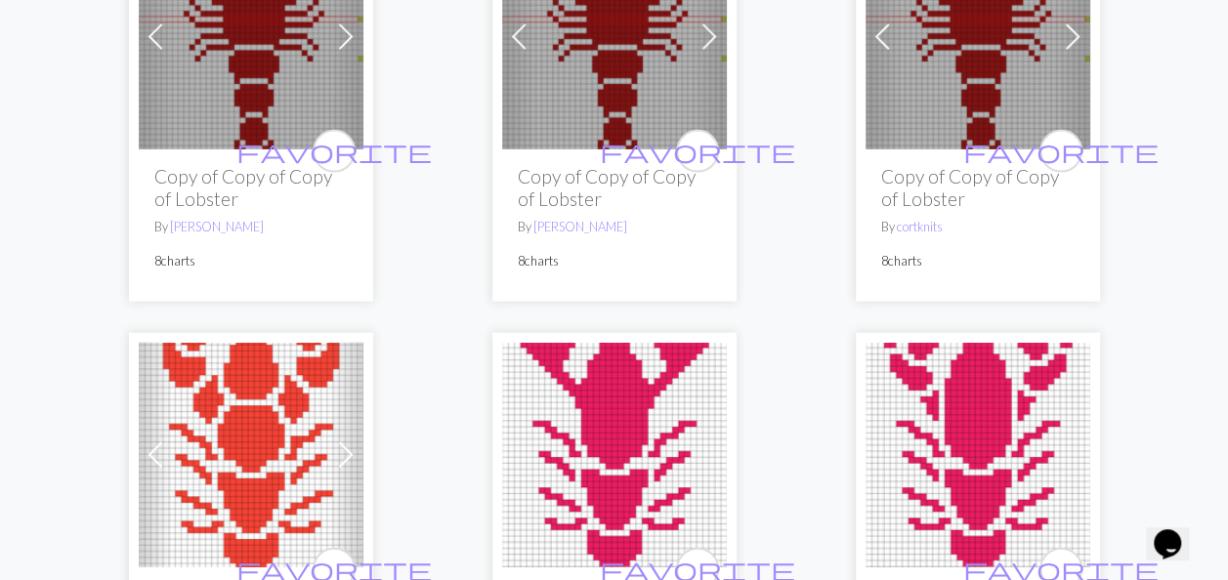
scroll to position [2150, 0]
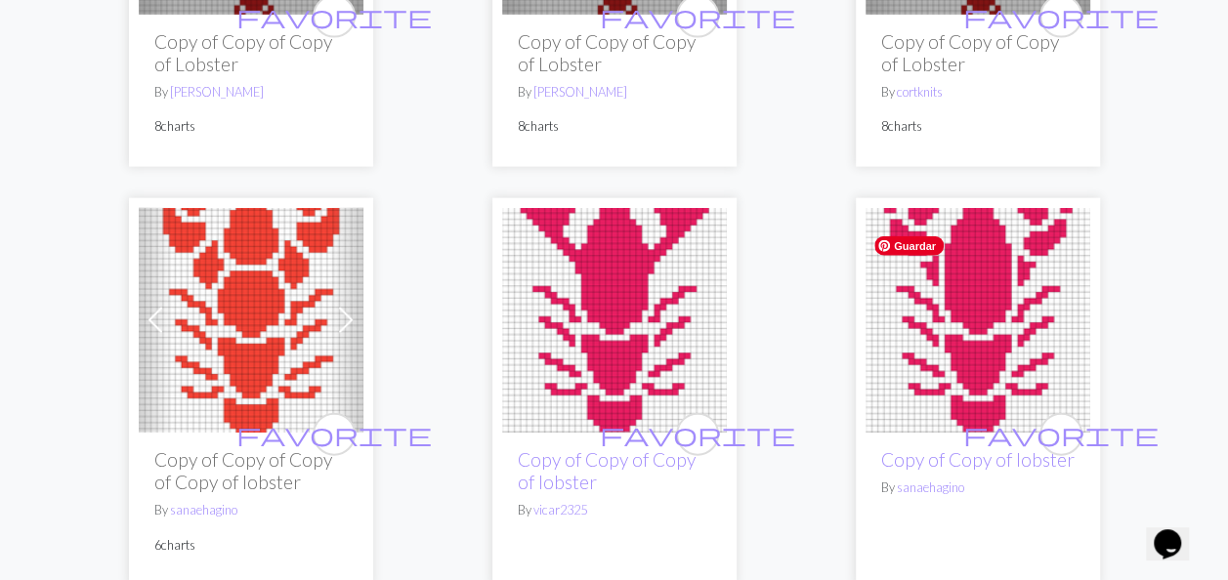
click at [1010, 369] on img at bounding box center [978, 320] width 225 height 225
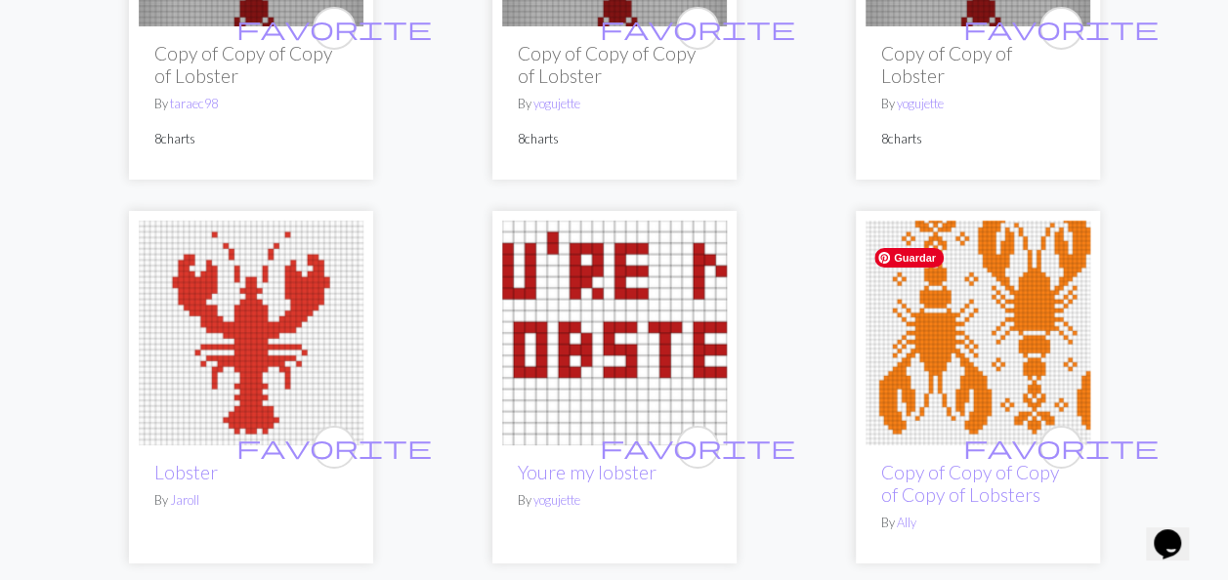
scroll to position [3420, 0]
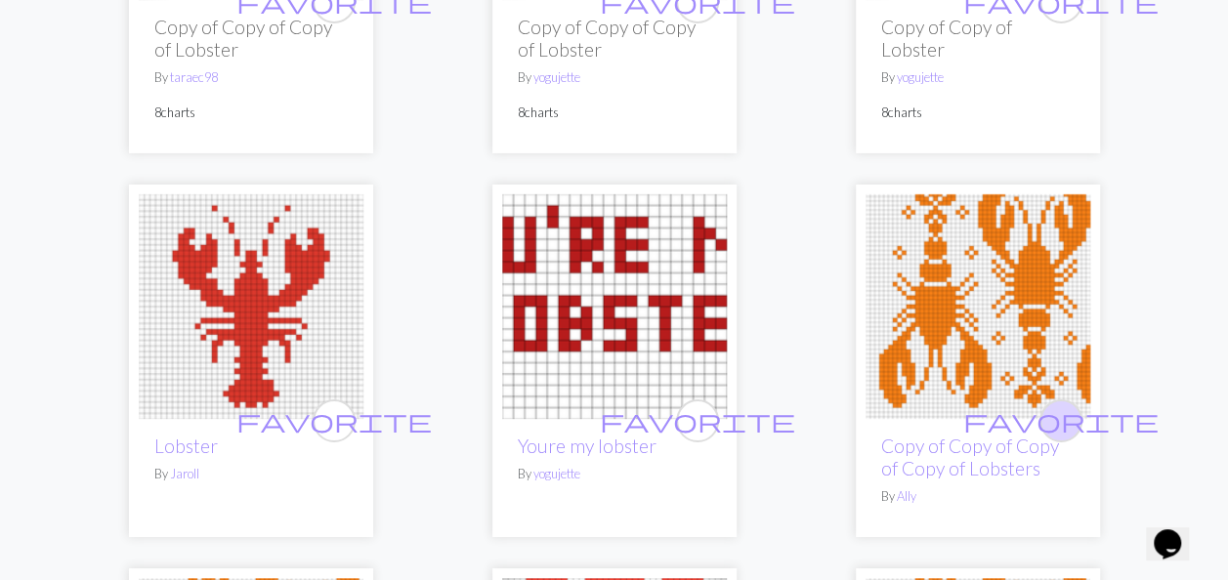
click at [1053, 436] on span "favorite" at bounding box center [1060, 421] width 195 height 30
click at [973, 355] on img at bounding box center [978, 306] width 225 height 225
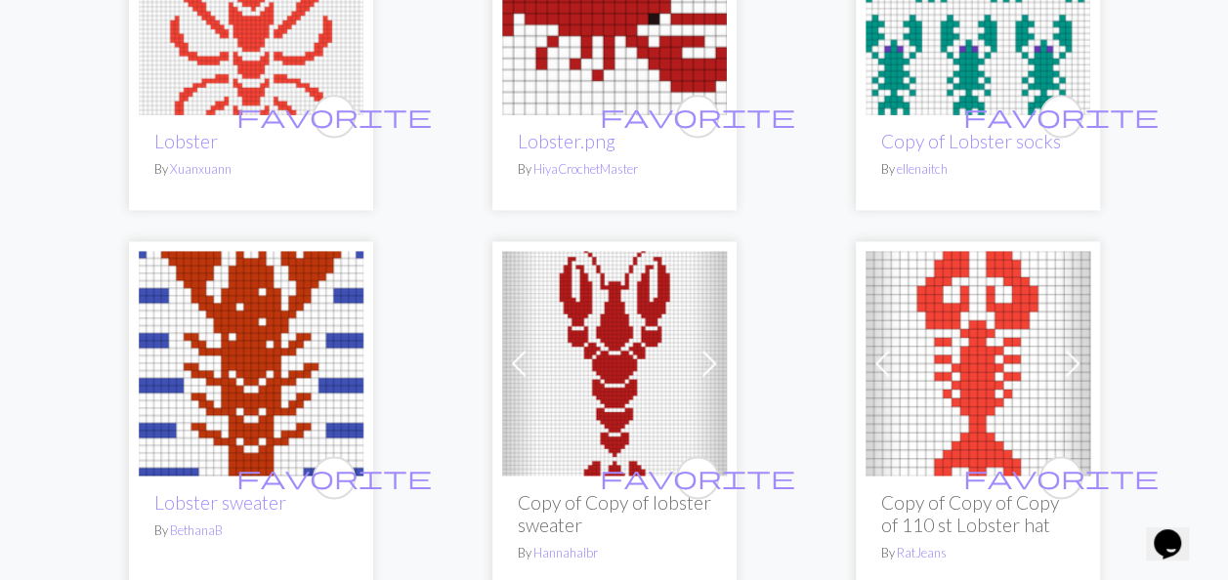
scroll to position [5179, 0]
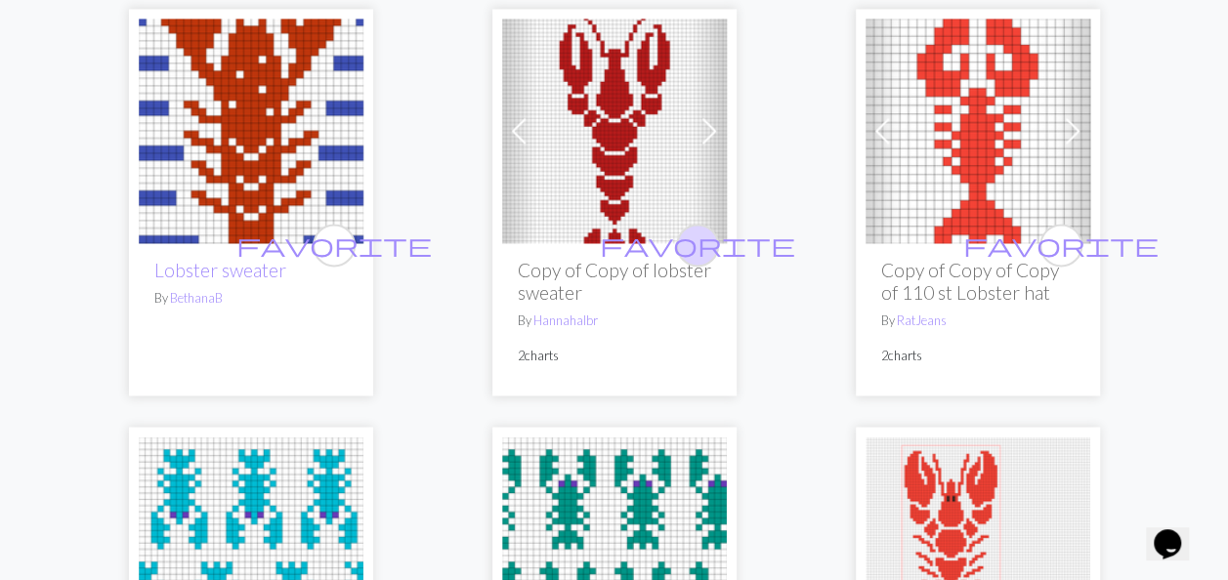
click at [692, 259] on span "favorite" at bounding box center [697, 245] width 195 height 30
click at [601, 212] on img at bounding box center [614, 131] width 225 height 225
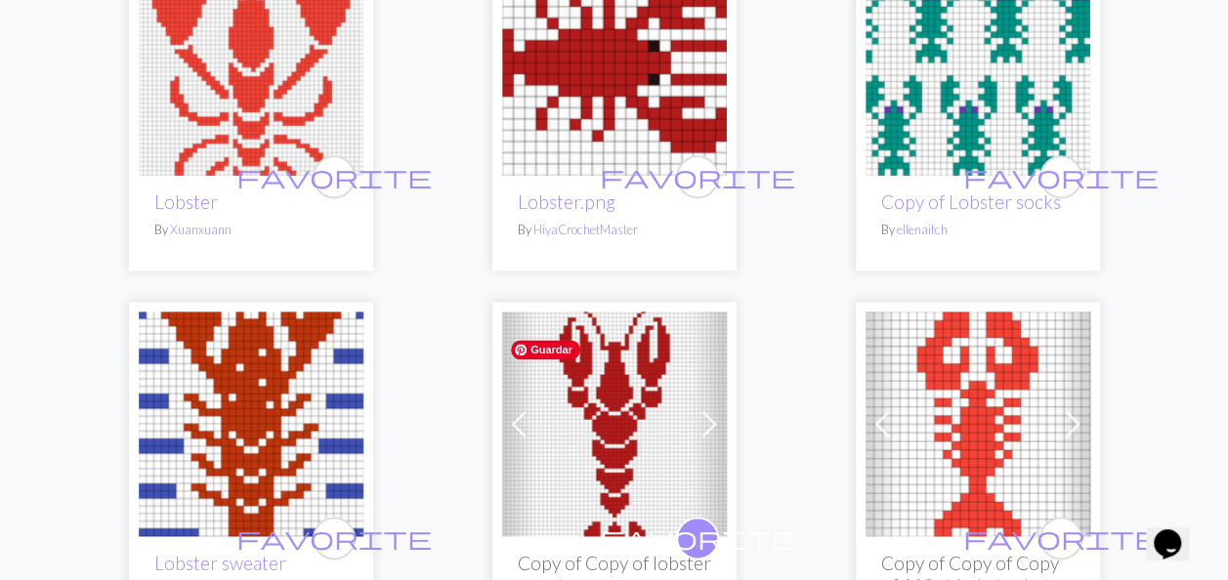
scroll to position [4788, 0]
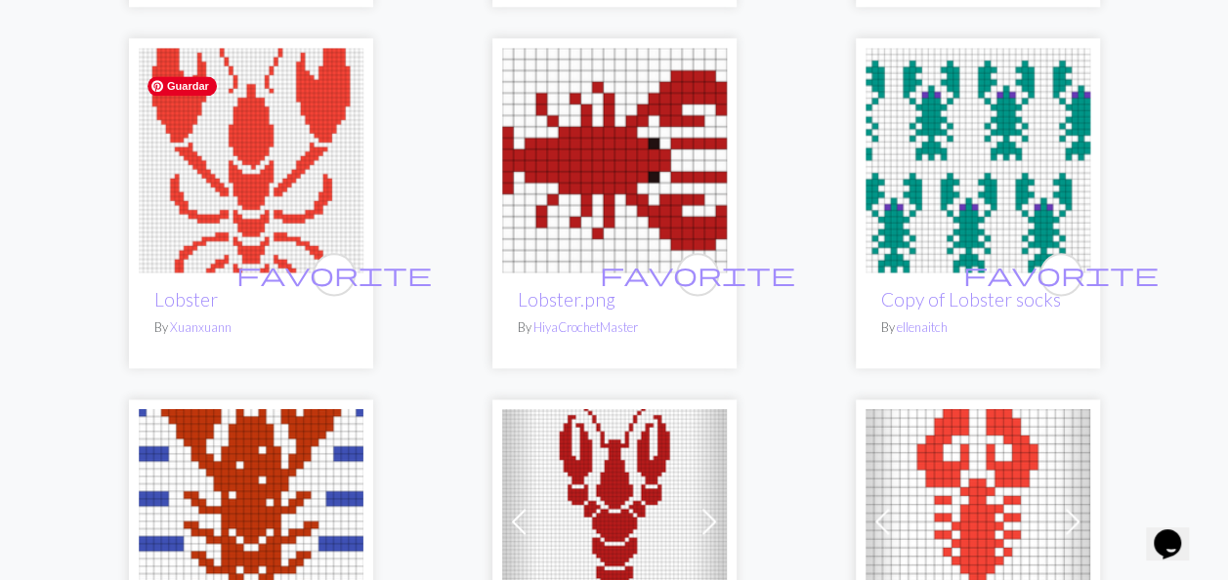
click at [248, 219] on img at bounding box center [251, 160] width 225 height 225
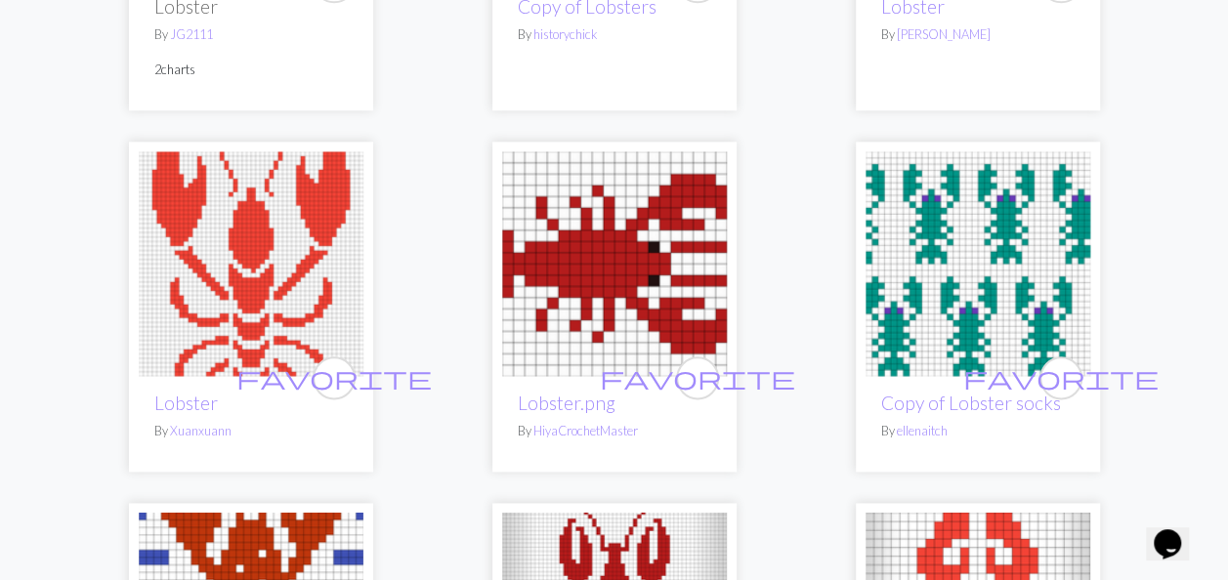
scroll to position [4690, 0]
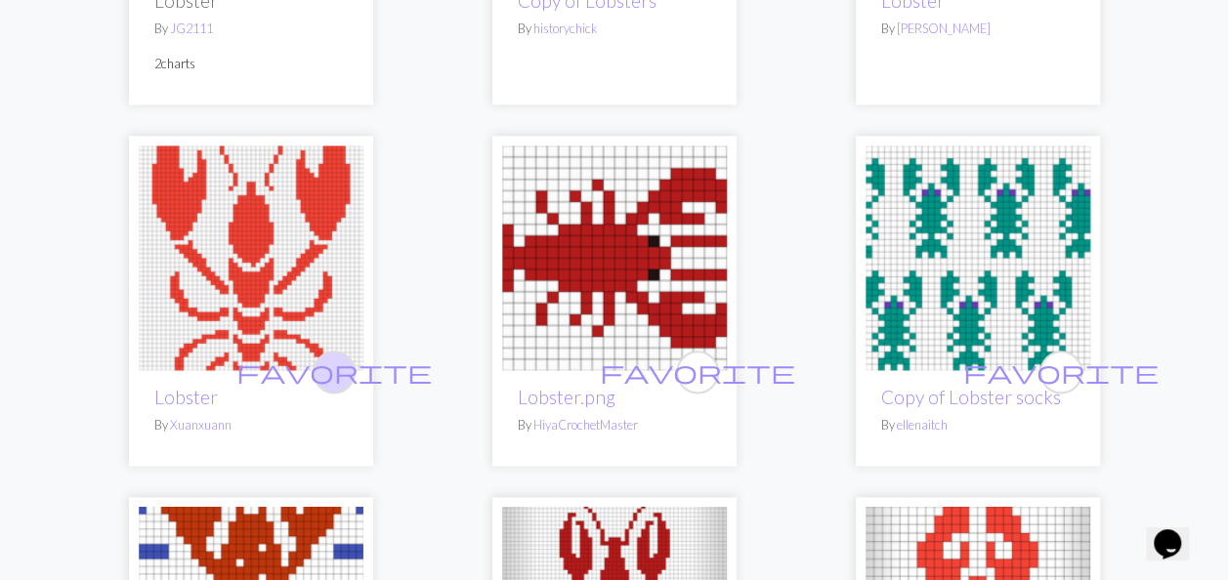
click at [334, 381] on span "favorite" at bounding box center [333, 372] width 195 height 30
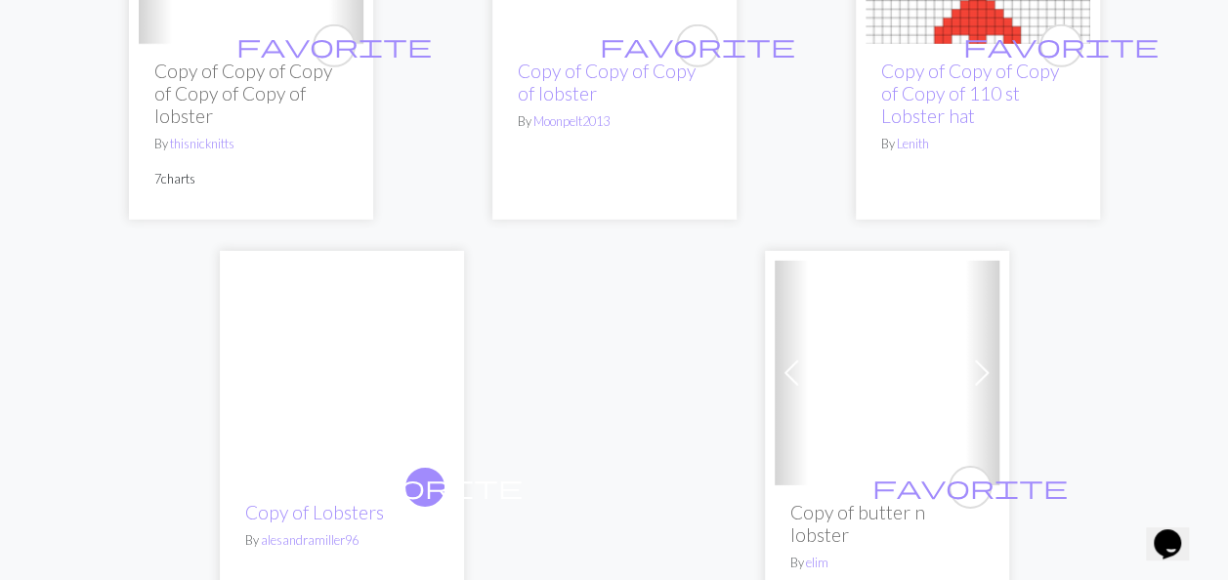
scroll to position [6938, 0]
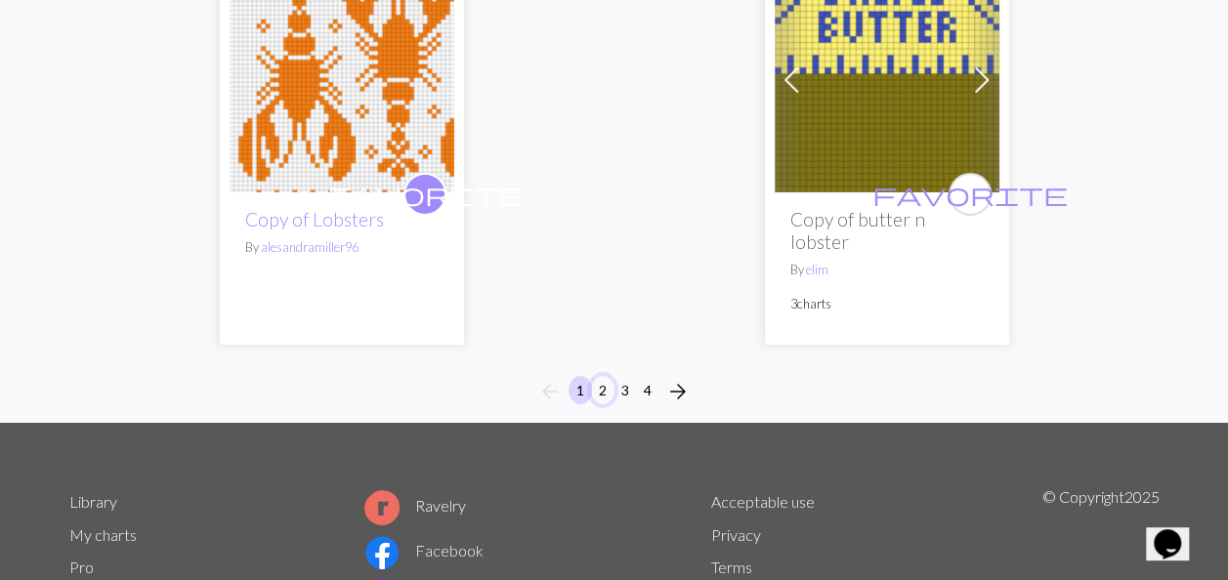
click at [612, 383] on button "2" at bounding box center [602, 390] width 23 height 28
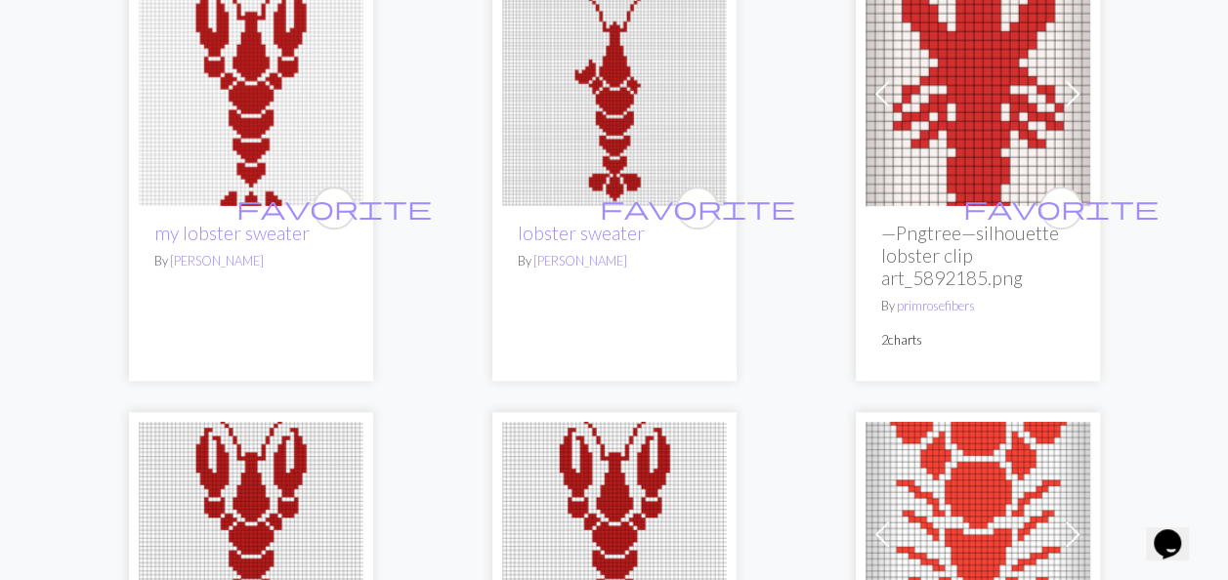
scroll to position [4495, 0]
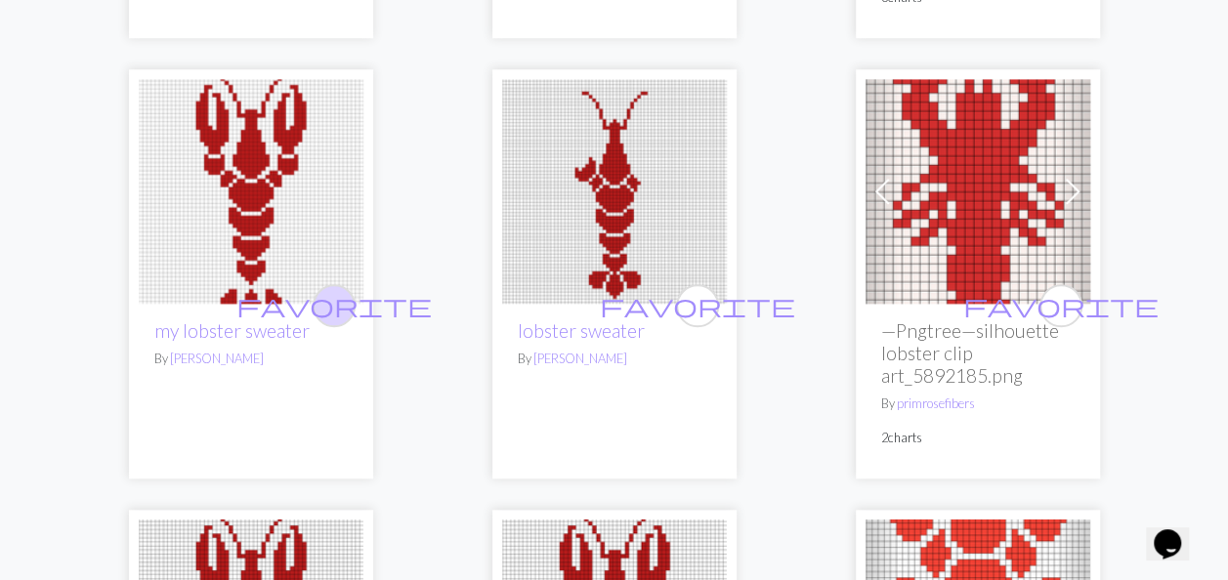
click at [334, 290] on span "favorite" at bounding box center [333, 305] width 195 height 30
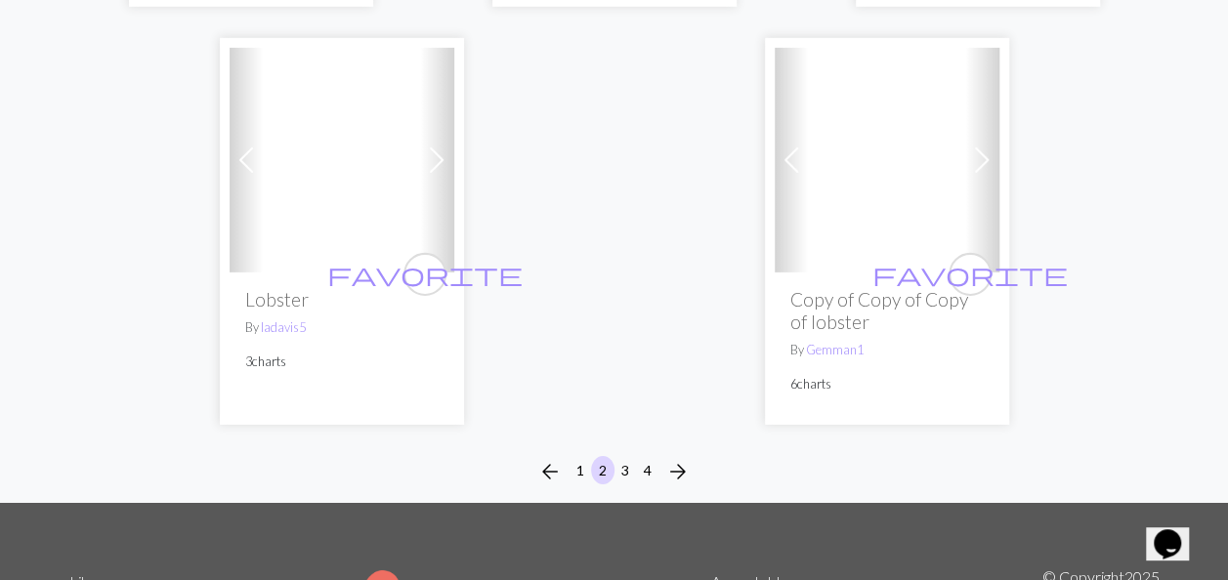
scroll to position [6743, 0]
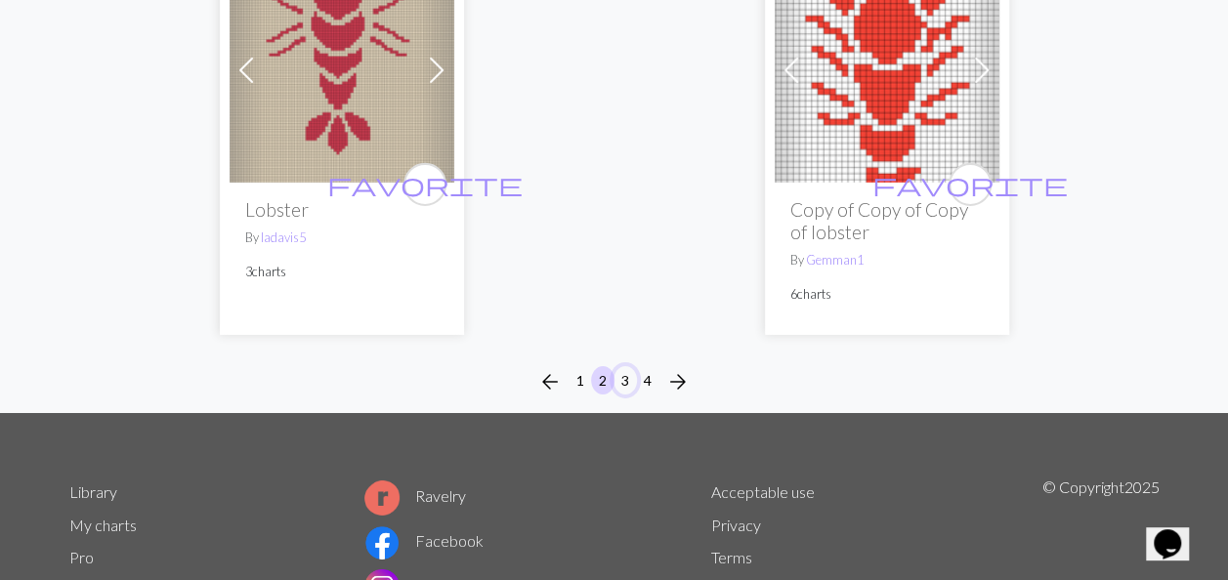
click at [622, 366] on button "3" at bounding box center [625, 380] width 23 height 28
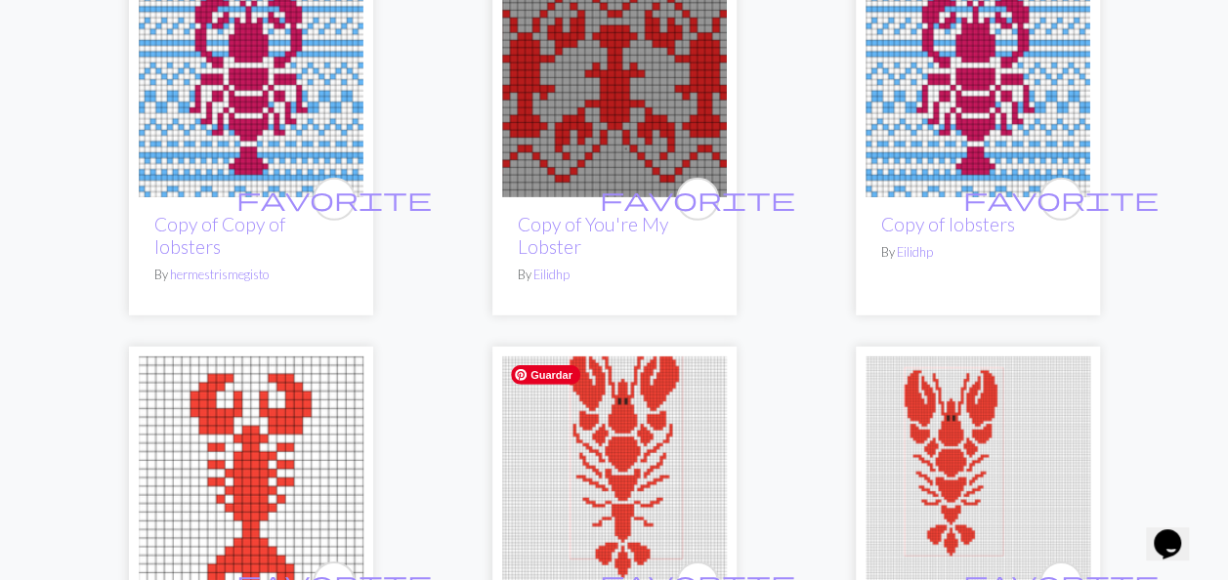
scroll to position [2736, 0]
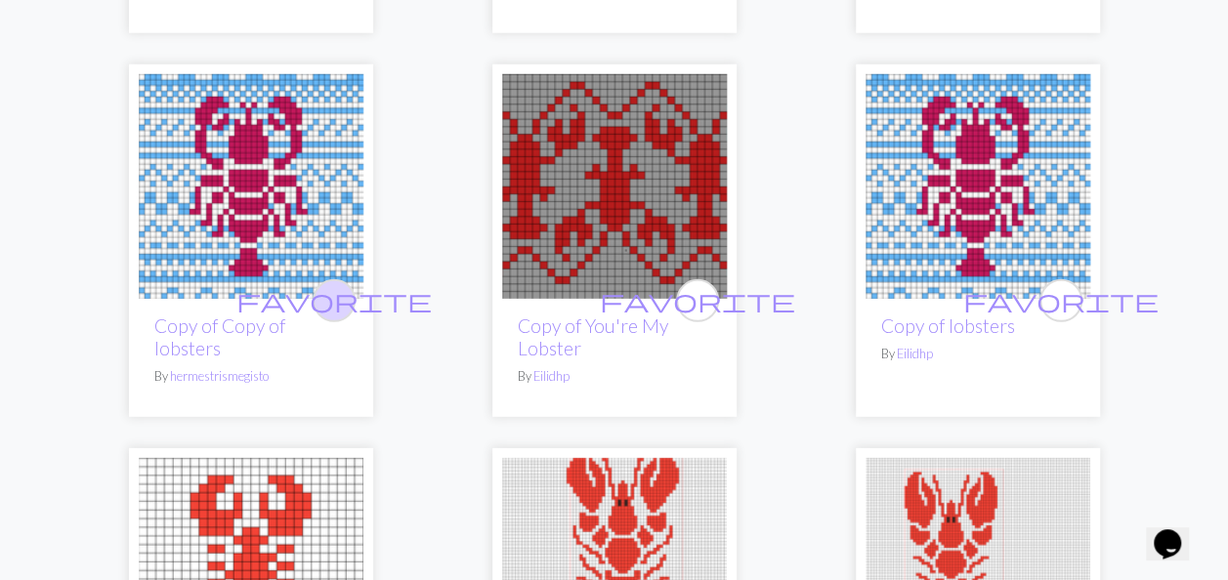
click at [334, 295] on span "favorite" at bounding box center [333, 300] width 195 height 30
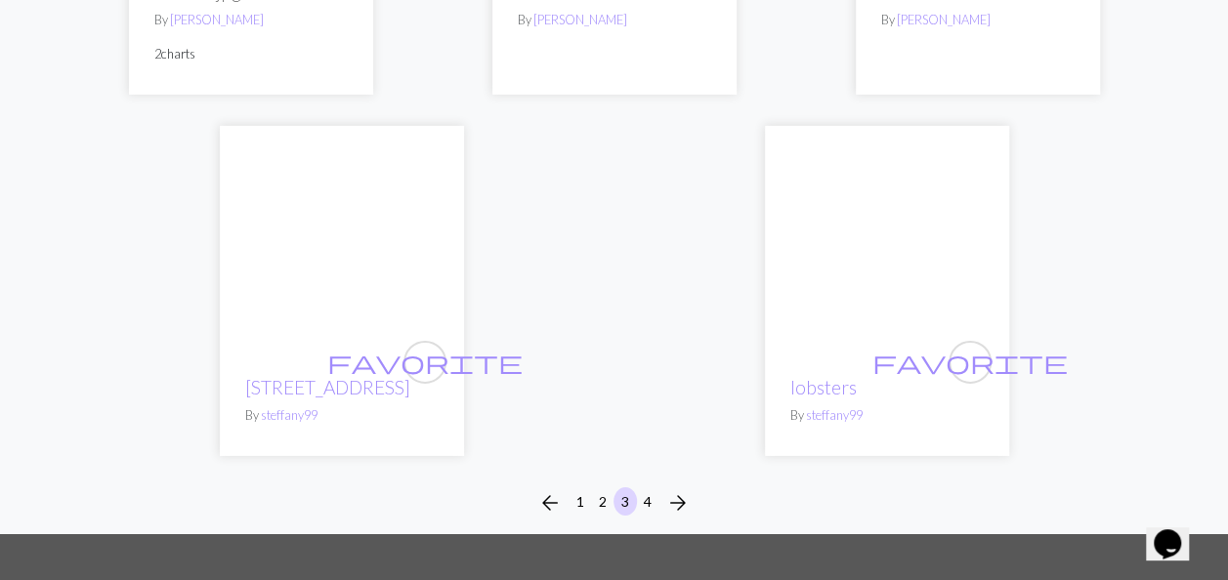
scroll to position [6840, 0]
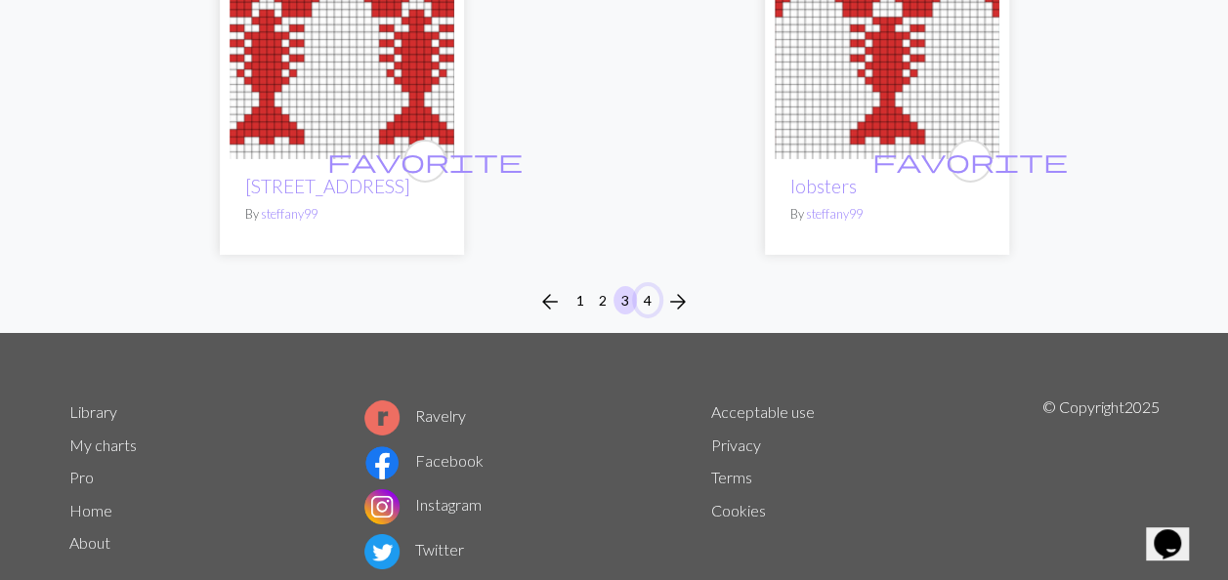
click at [650, 286] on button "4" at bounding box center [647, 300] width 23 height 28
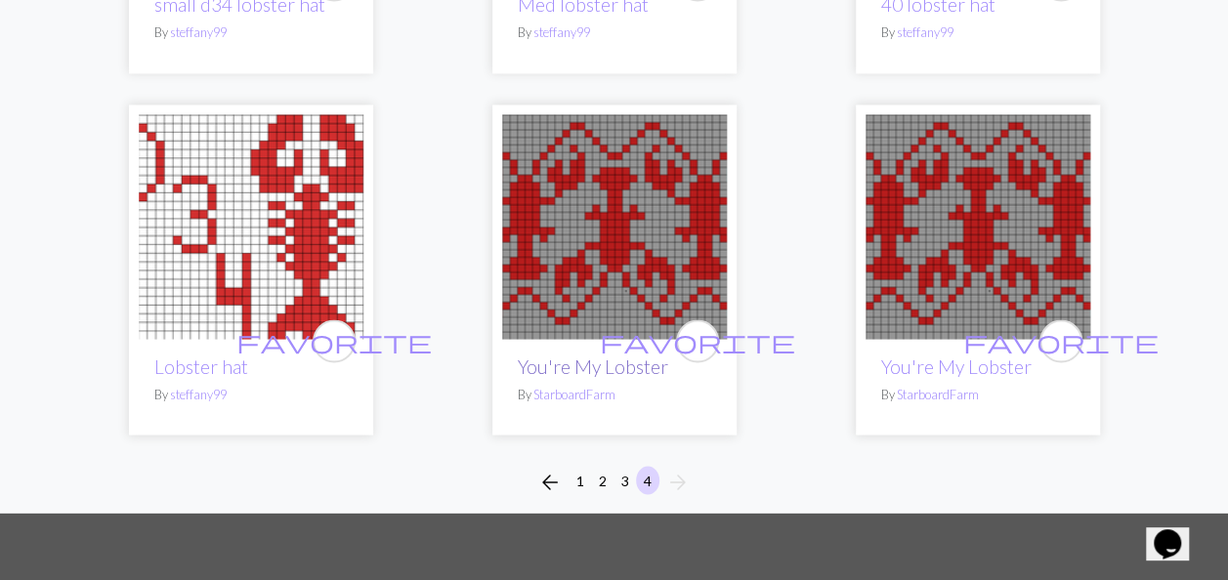
scroll to position [1661, 0]
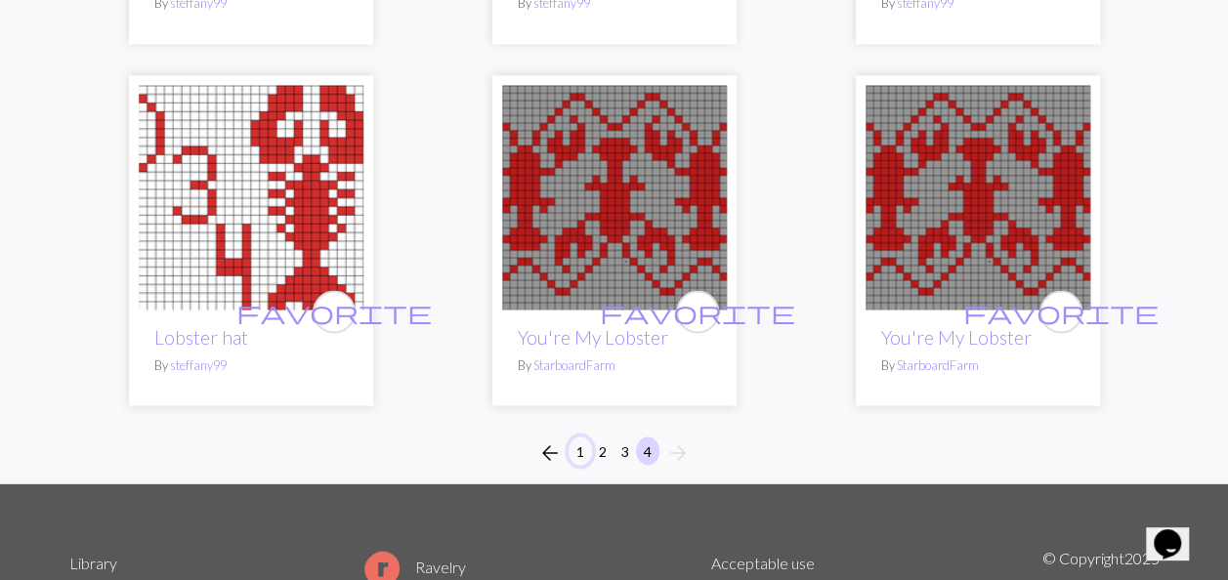
click at [575, 450] on button "1" at bounding box center [580, 451] width 23 height 28
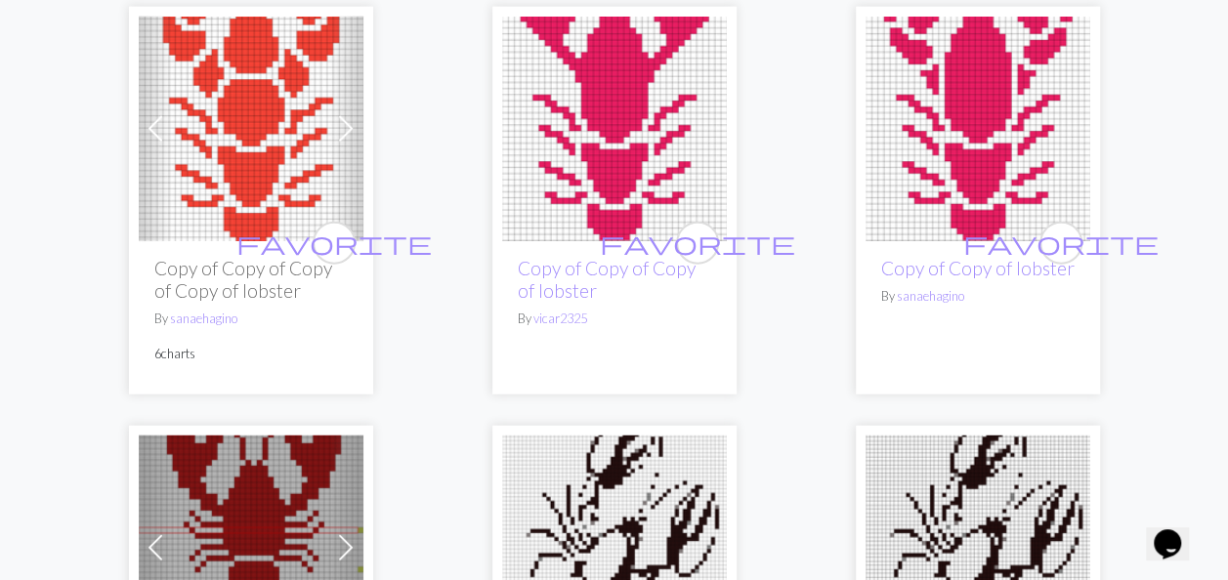
scroll to position [2345, 0]
